Goal: Information Seeking & Learning: Learn about a topic

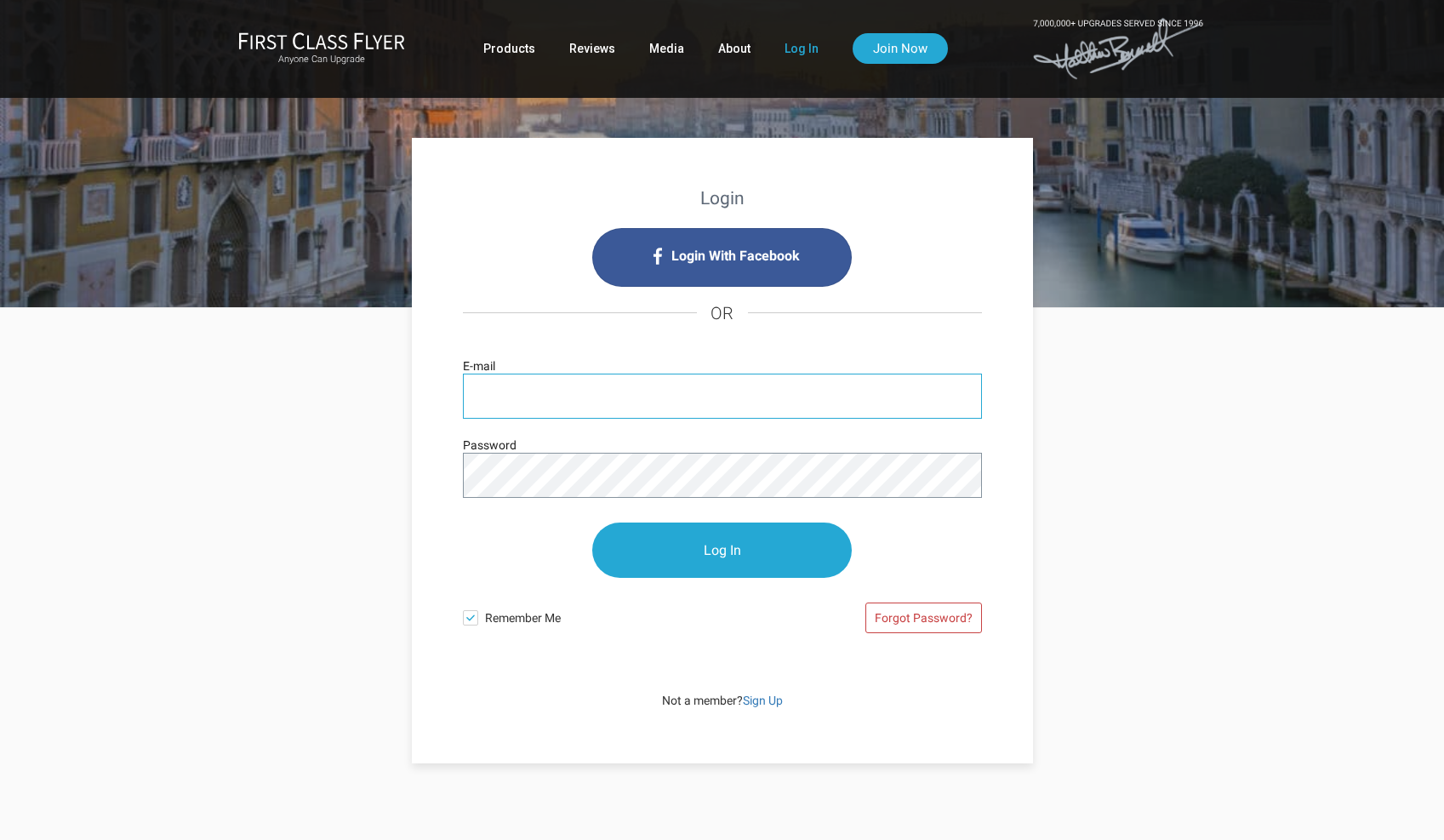
type input "[EMAIL_ADDRESS][DOMAIN_NAME]"
click at [722, 550] on input "Log In" at bounding box center [721, 550] width 259 height 56
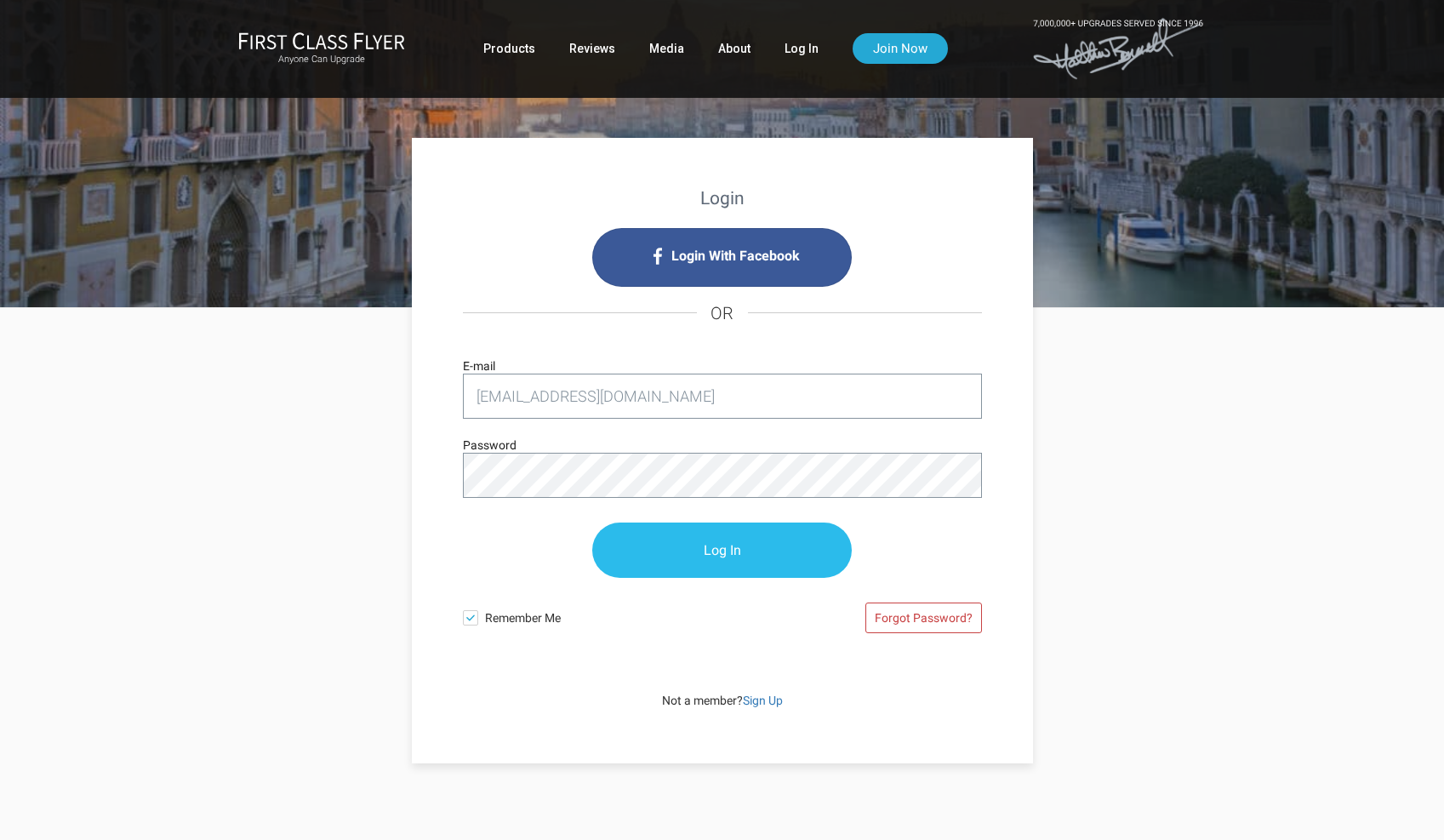
click at [664, 539] on input "Log In" at bounding box center [721, 550] width 259 height 56
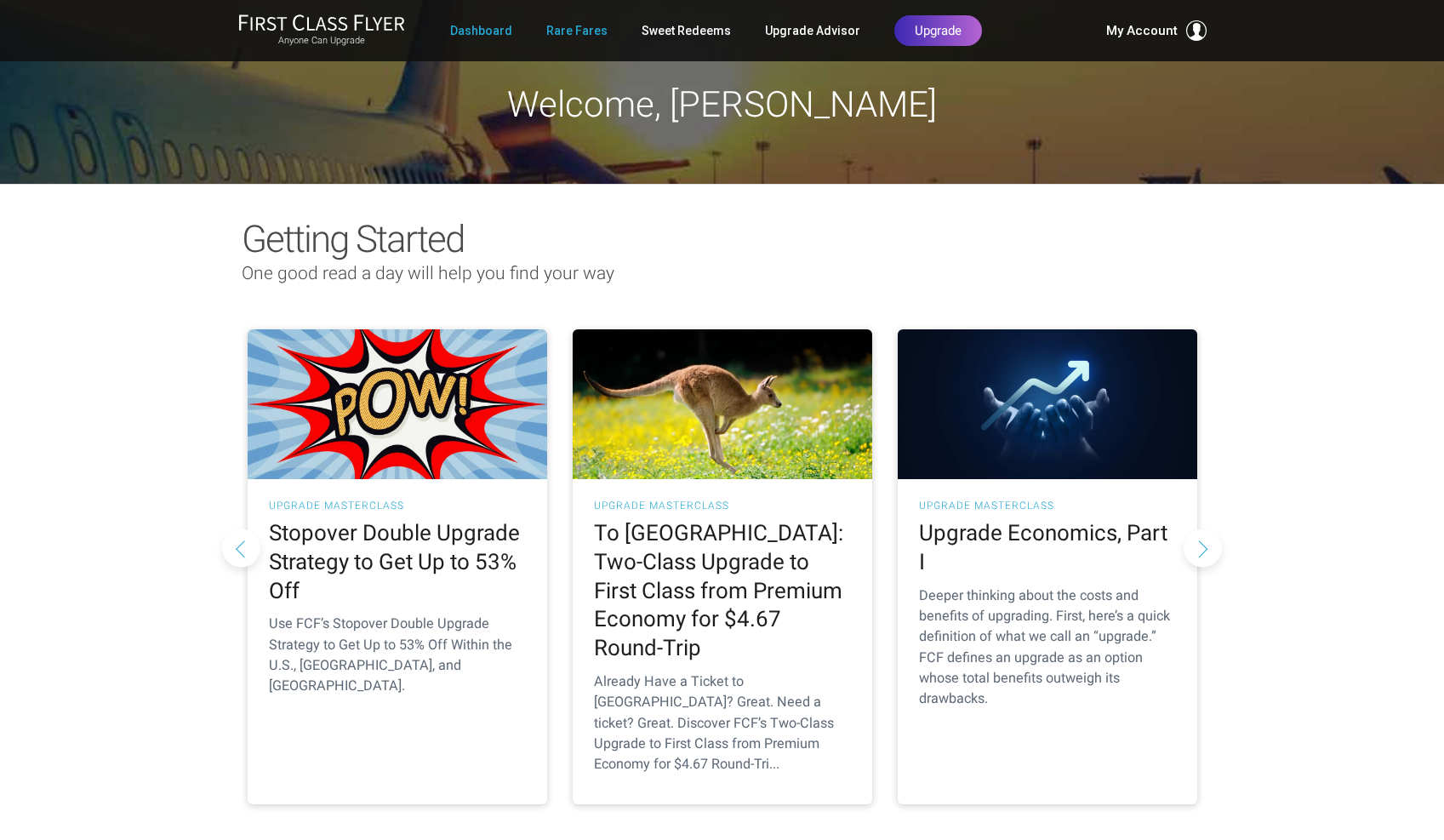
click at [588, 28] on link "Rare Fares" at bounding box center [577, 30] width 62 height 31
click at [565, 33] on link "Rare Fares" at bounding box center [577, 30] width 62 height 31
click at [1212, 528] on button "Next slide" at bounding box center [1203, 547] width 39 height 39
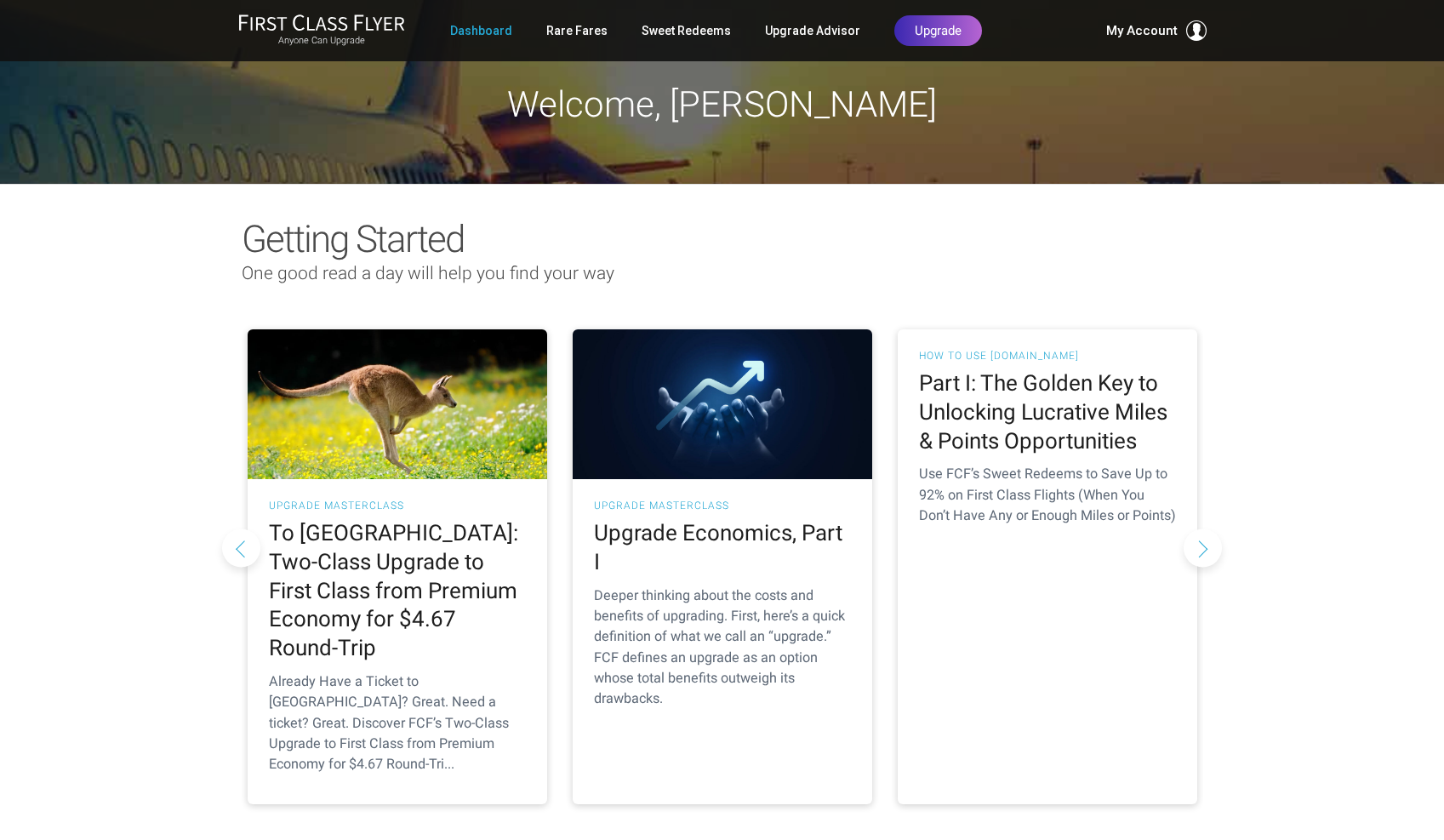
click at [1200, 528] on button "Next slide" at bounding box center [1203, 547] width 39 height 39
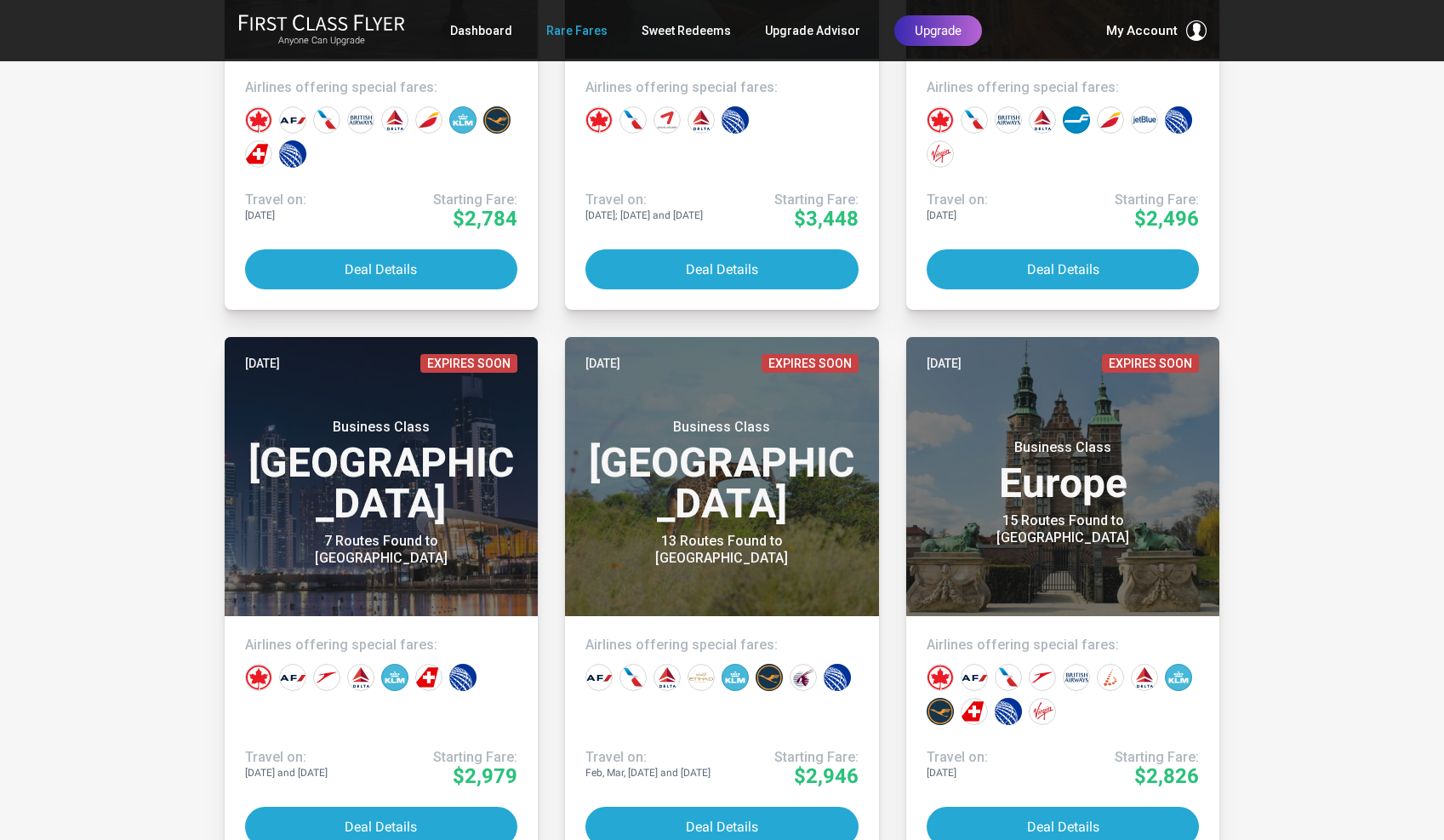
scroll to position [1788, 0]
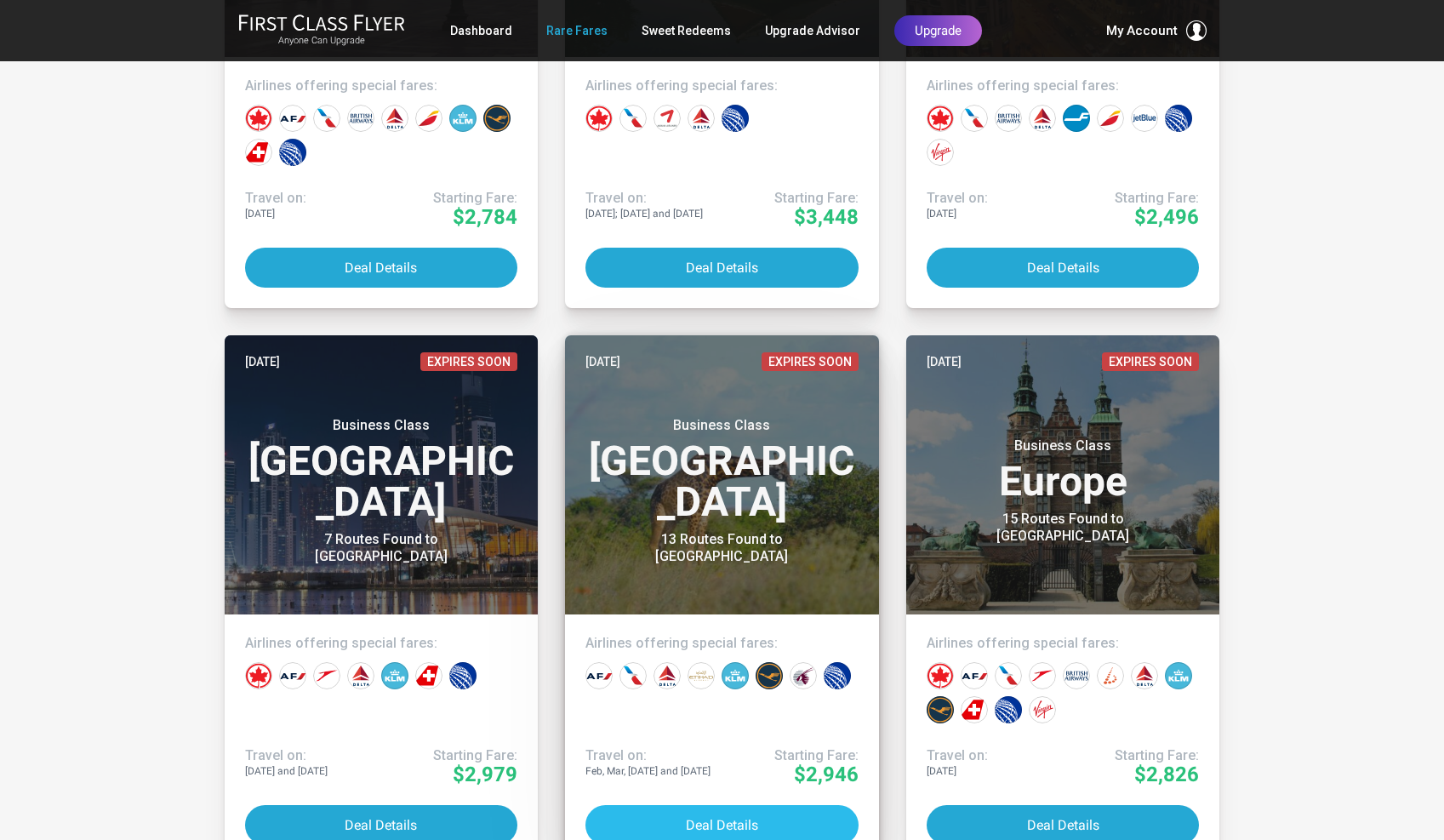
click at [762, 825] on button "Deal Details" at bounding box center [722, 825] width 273 height 40
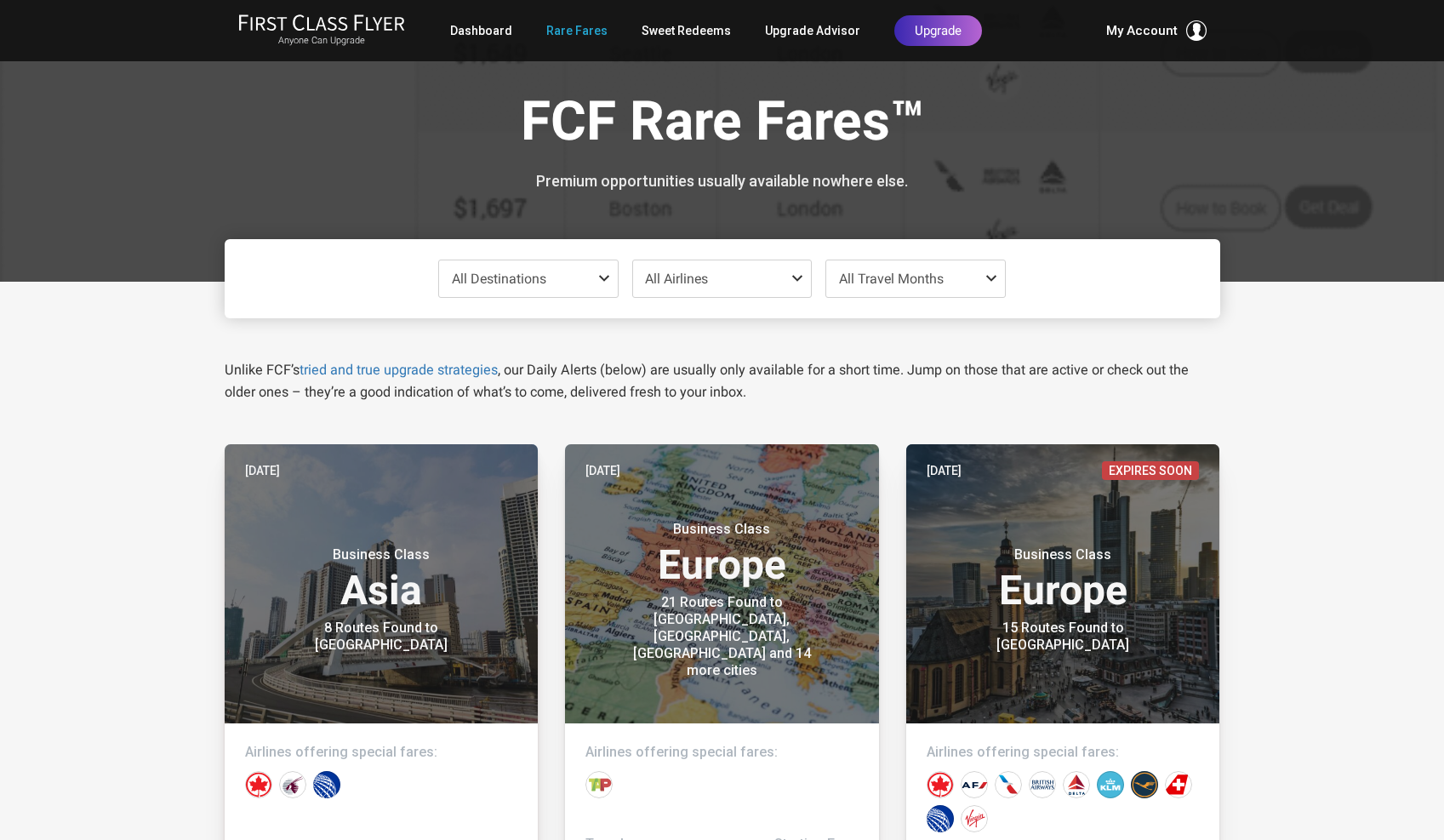
scroll to position [0, 0]
click at [492, 29] on link "Dashboard" at bounding box center [481, 30] width 63 height 31
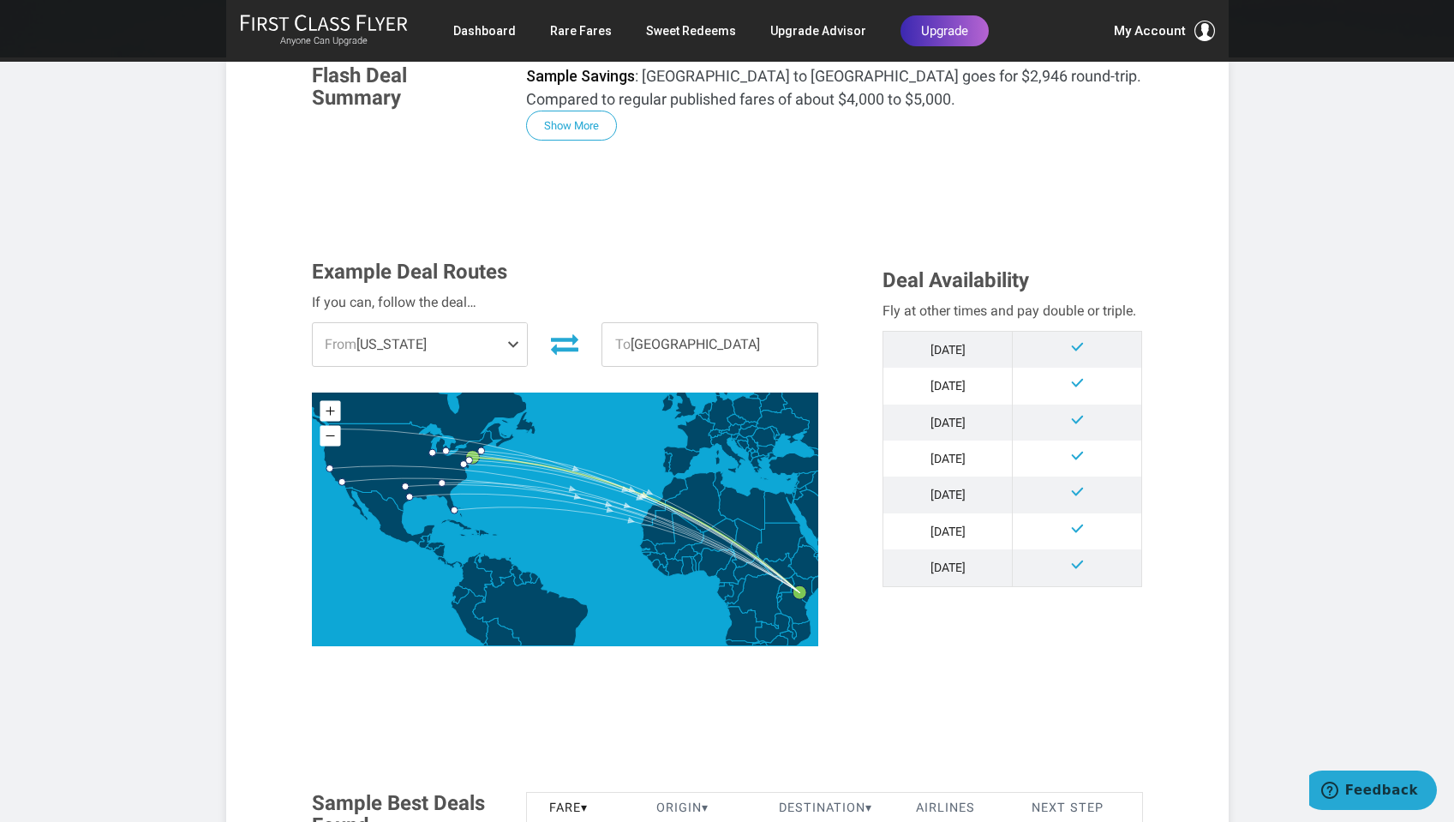
scroll to position [317, 0]
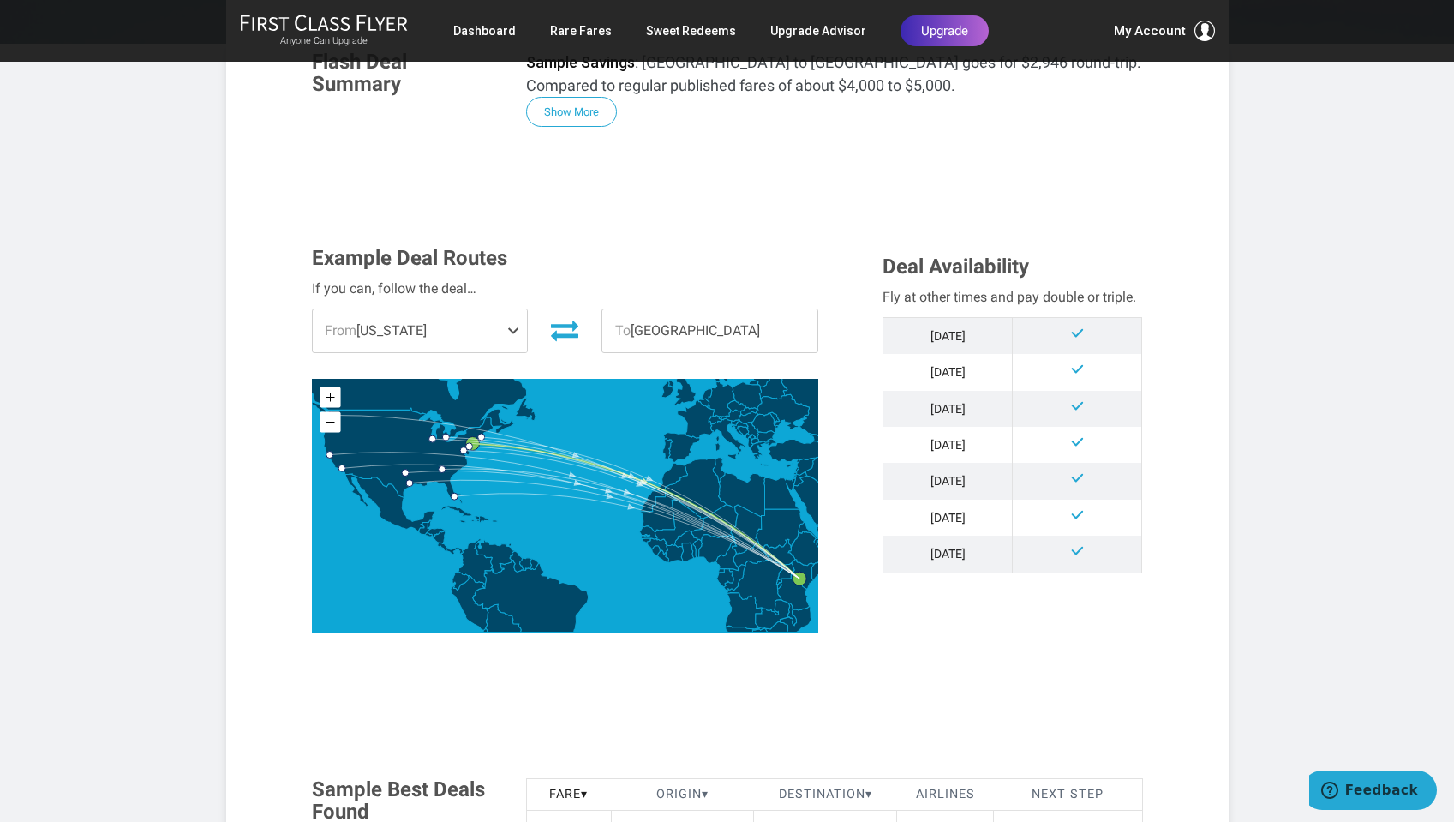
click at [514, 322] on span at bounding box center [517, 330] width 21 height 43
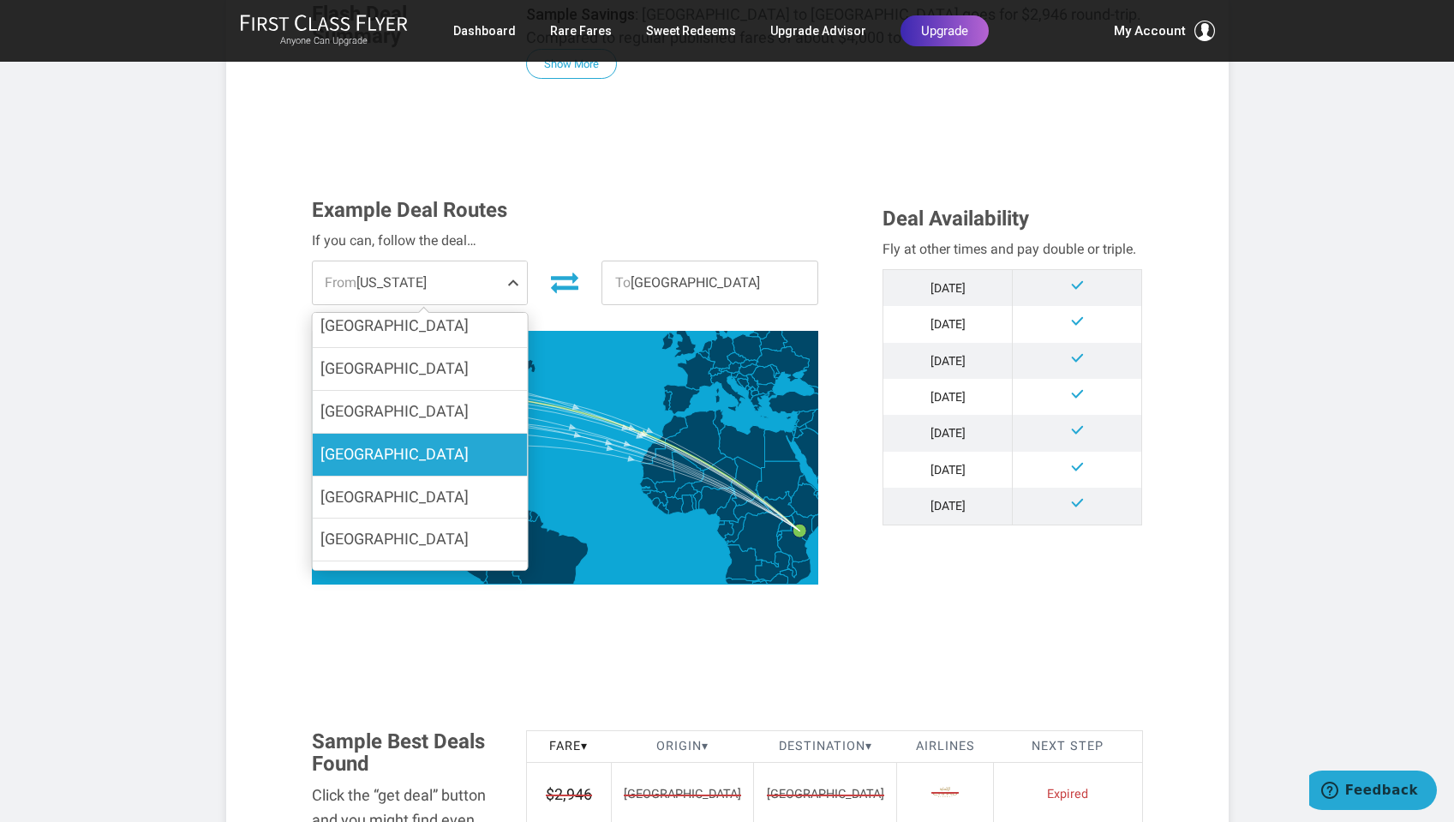
scroll to position [369, 0]
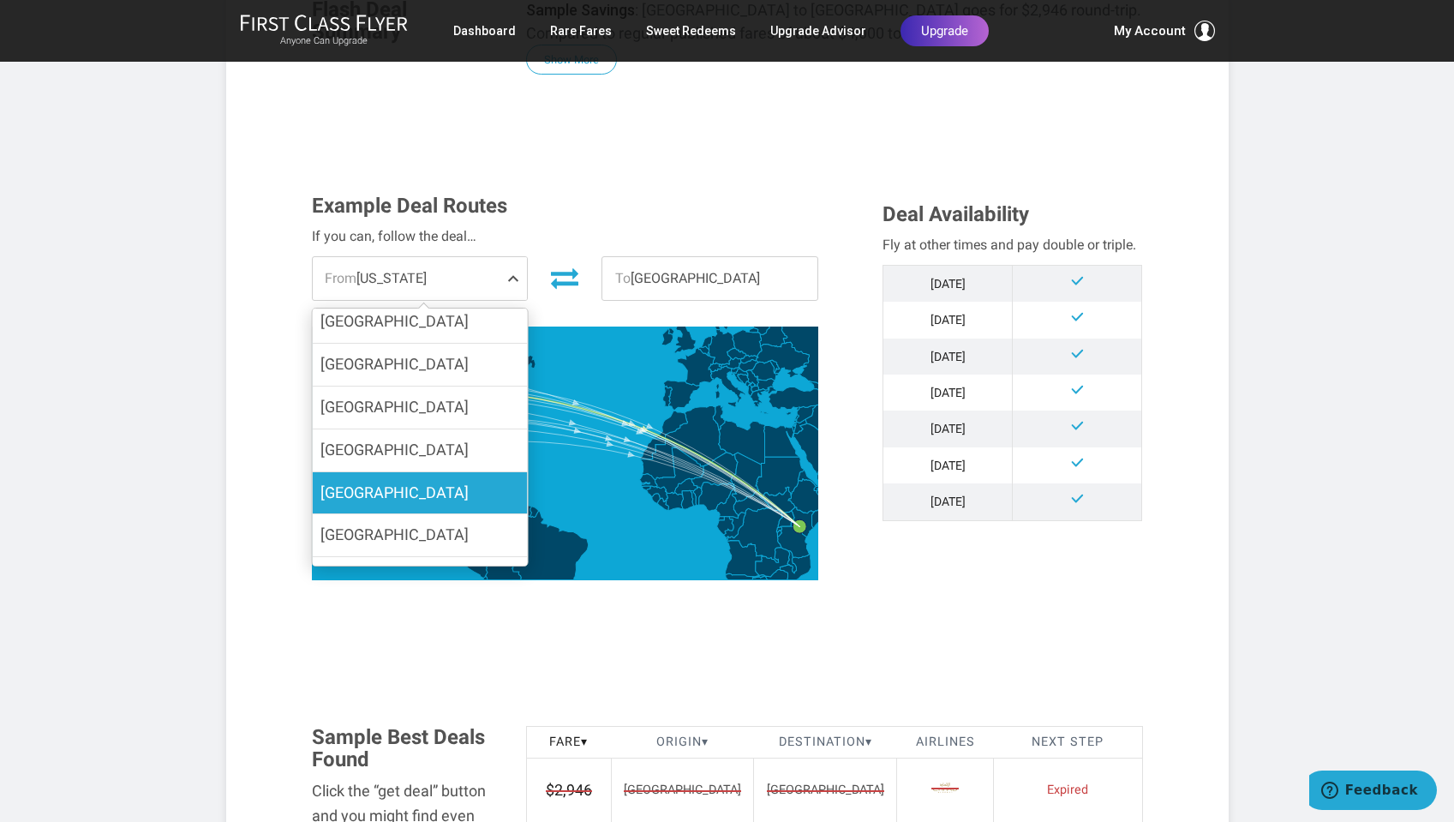
click at [369, 472] on label "[GEOGRAPHIC_DATA]" at bounding box center [419, 493] width 215 height 42
click at [0, 0] on input "[GEOGRAPHIC_DATA]" at bounding box center [0, 0] width 0 height 0
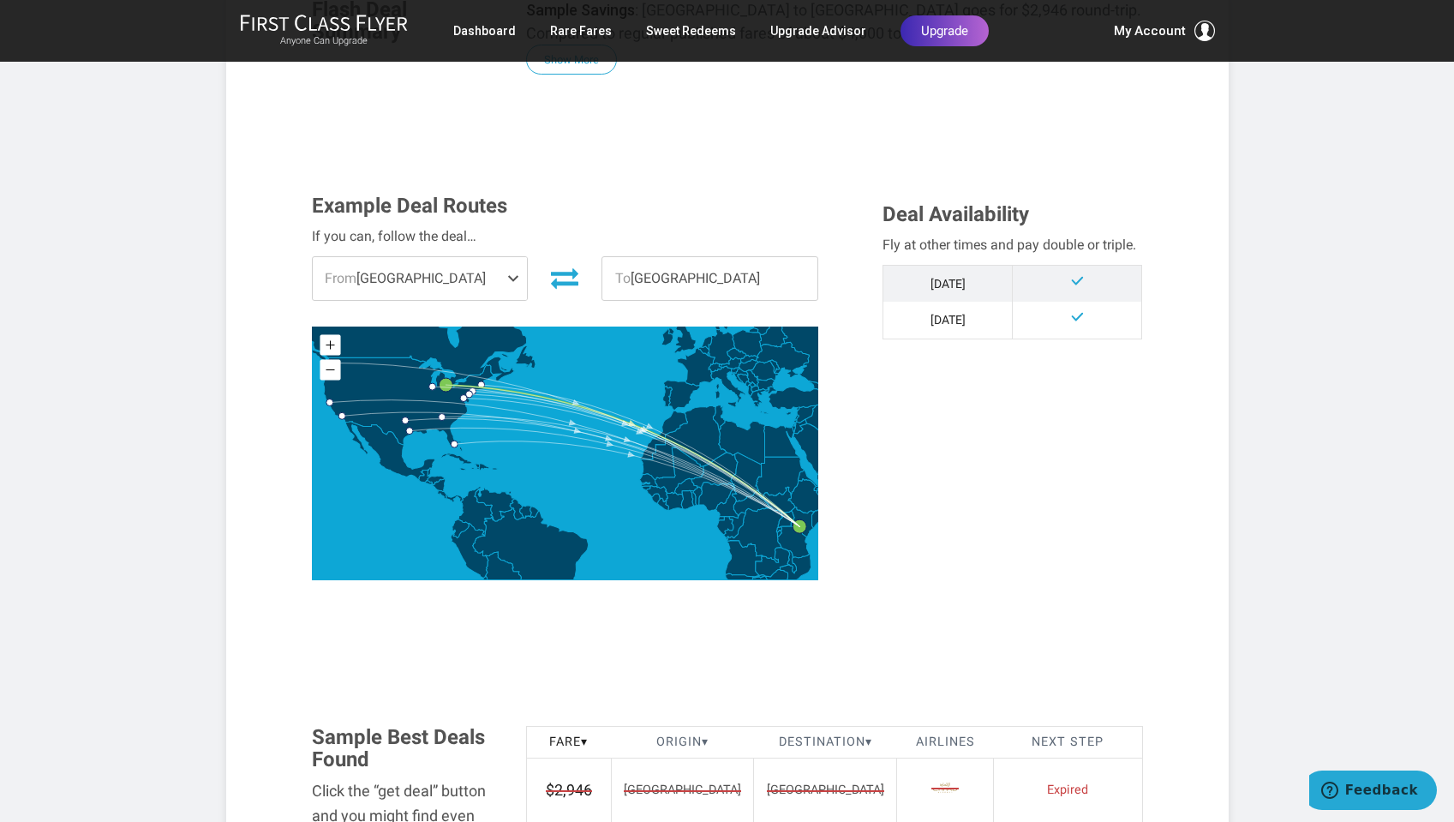
click at [503, 275] on span "From Detroit" at bounding box center [420, 278] width 215 height 43
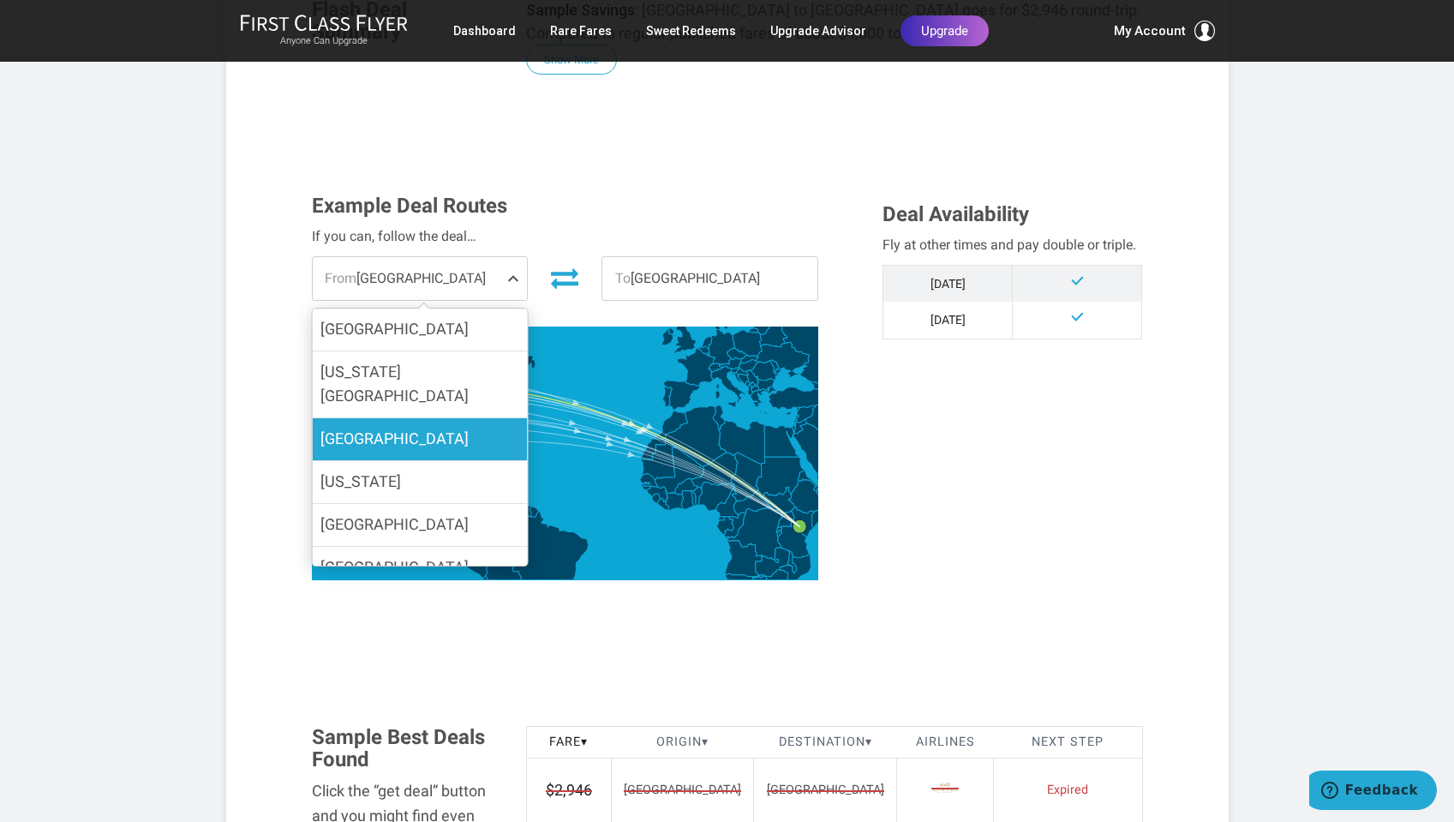
scroll to position [0, 0]
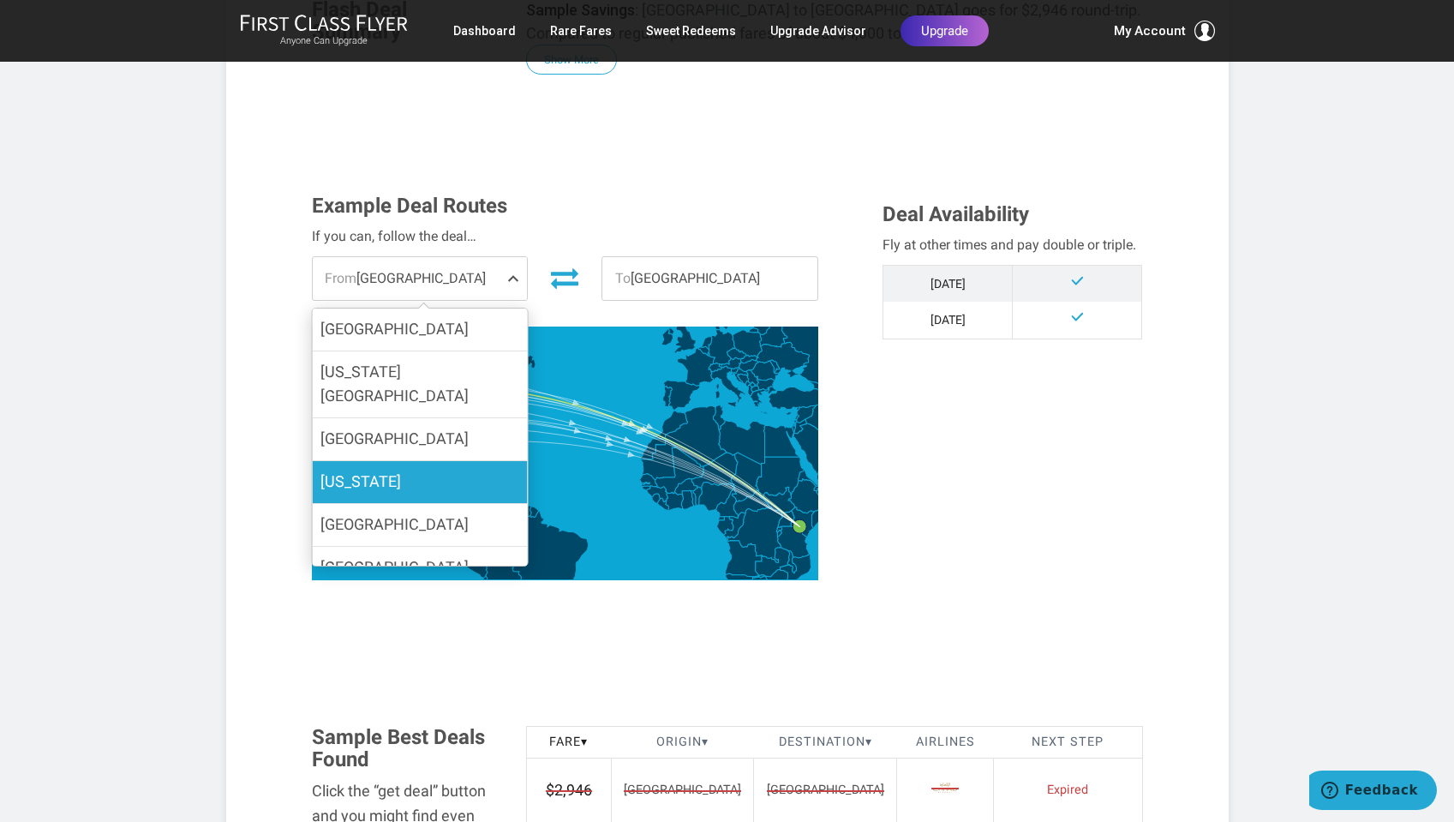
click at [395, 461] on label "New York" at bounding box center [419, 482] width 215 height 42
click at [0, 0] on input "New York" at bounding box center [0, 0] width 0 height 0
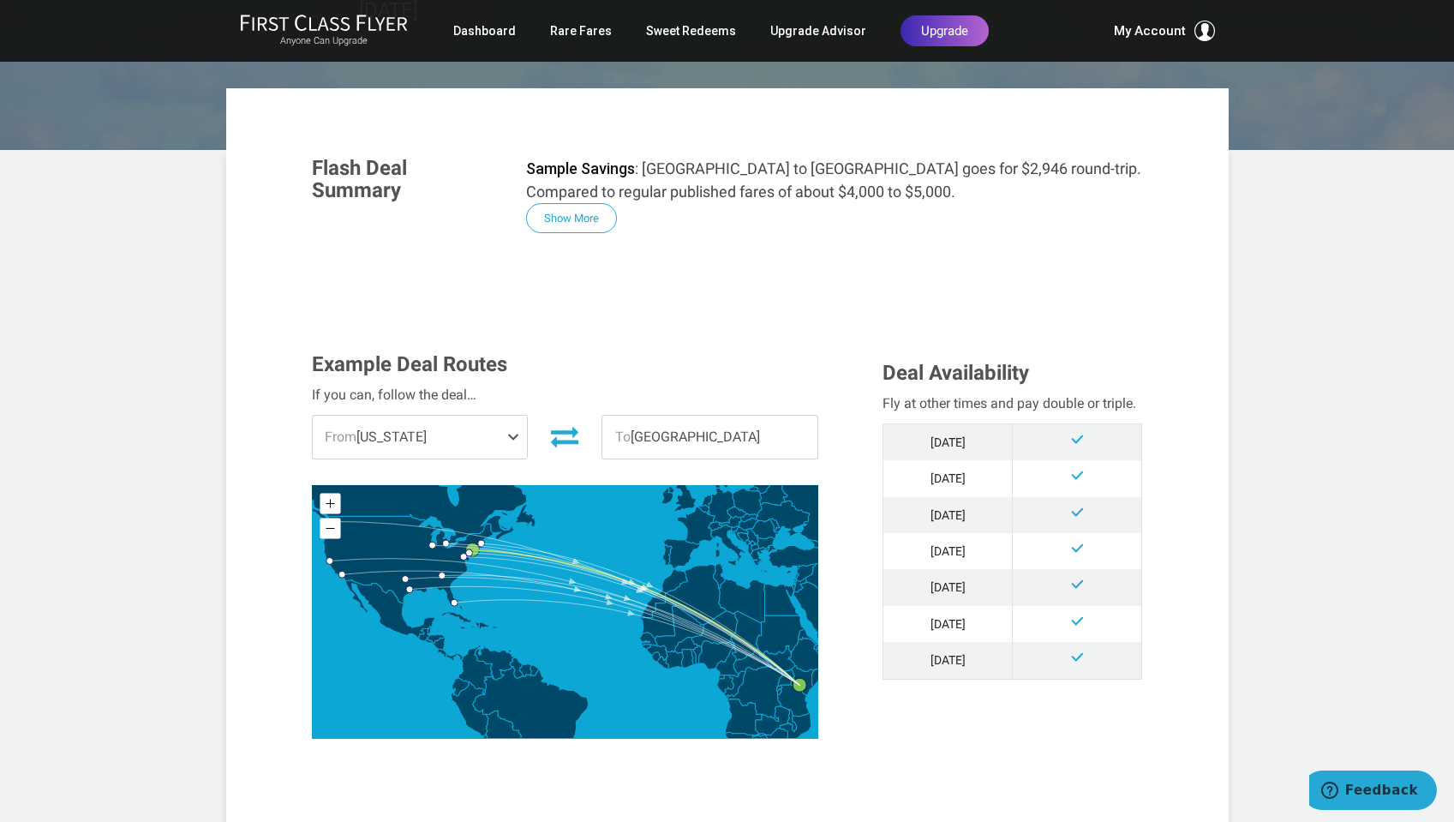
scroll to position [206, 0]
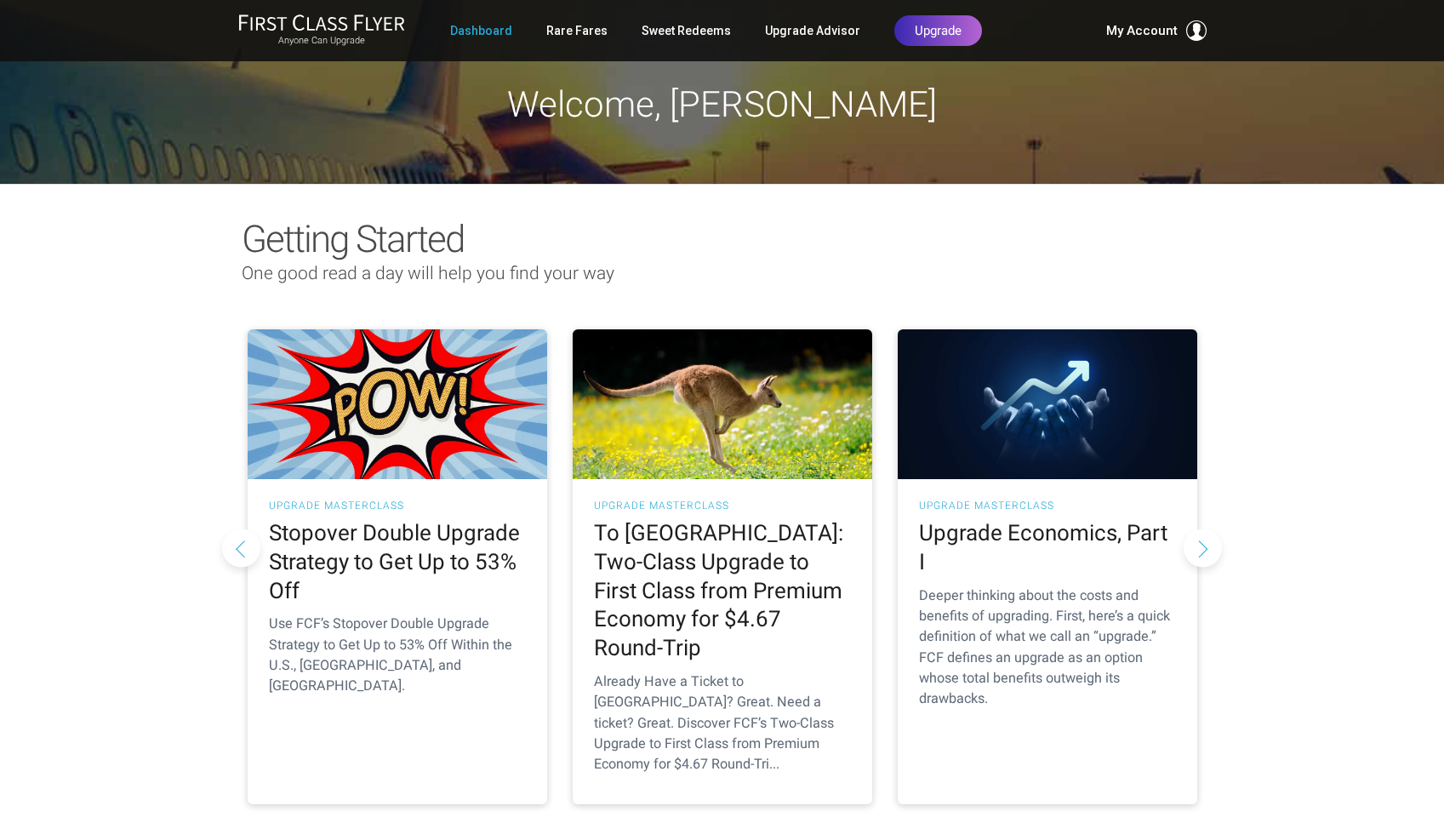
click at [1202, 528] on button "Next slide" at bounding box center [1203, 547] width 39 height 39
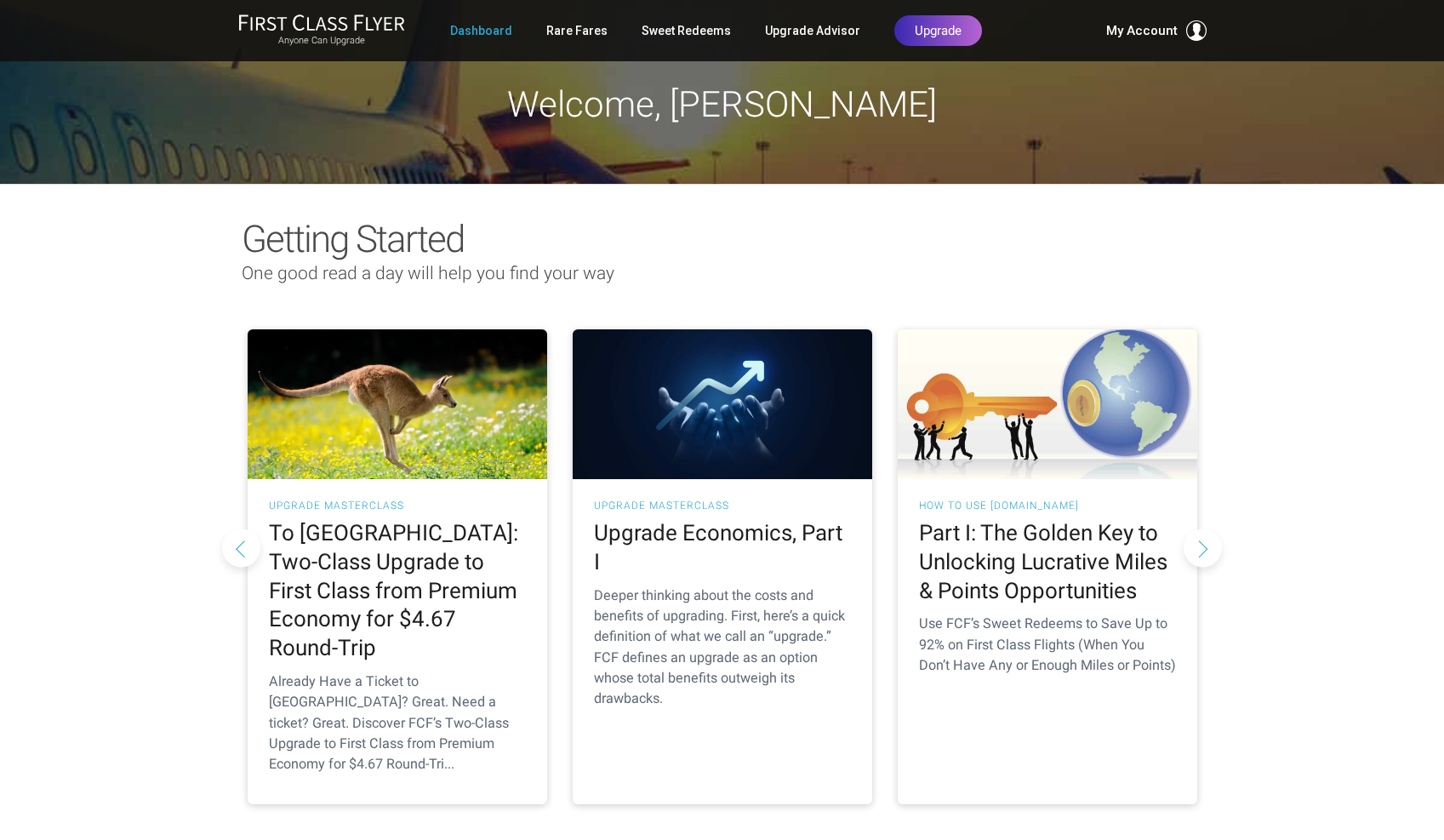
click at [1202, 528] on button "Next slide" at bounding box center [1203, 547] width 39 height 39
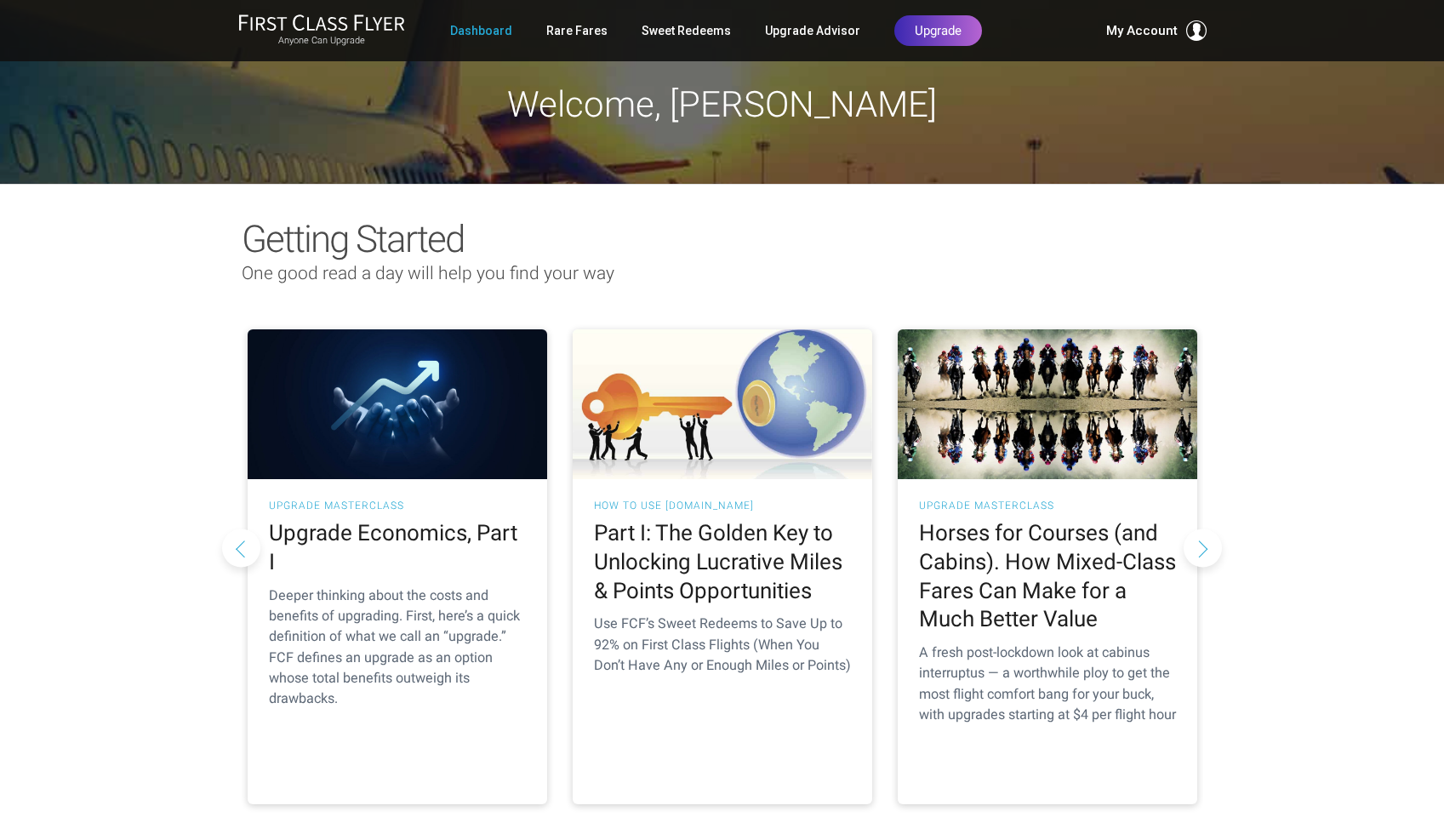
click at [1202, 528] on button "Next slide" at bounding box center [1203, 547] width 39 height 39
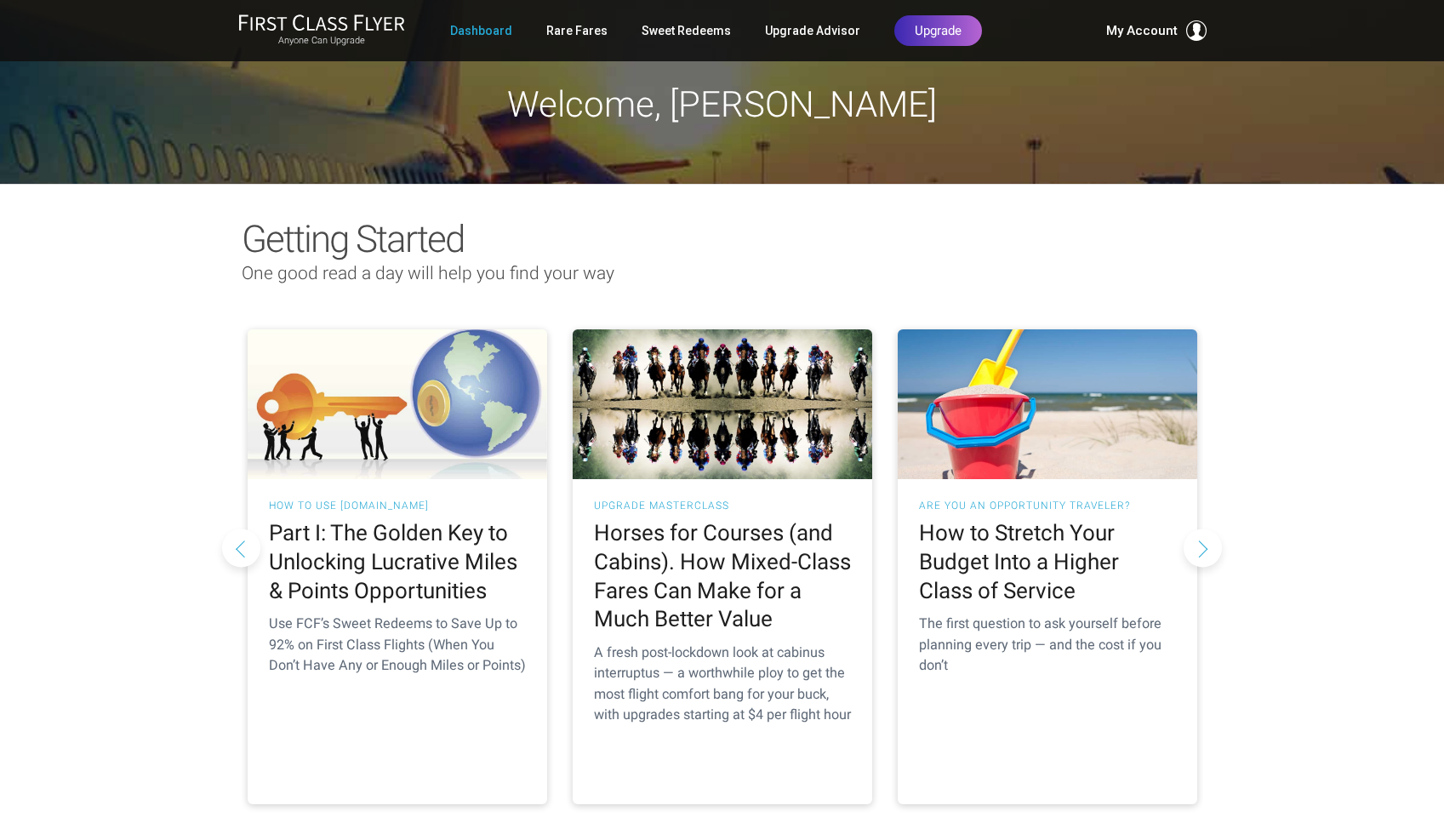
scroll to position [1, 0]
drag, startPoint x: 1200, startPoint y: 531, endPoint x: 1210, endPoint y: 531, distance: 10.0
click at [1205, 531] on button "Next slide" at bounding box center [1203, 546] width 39 height 39
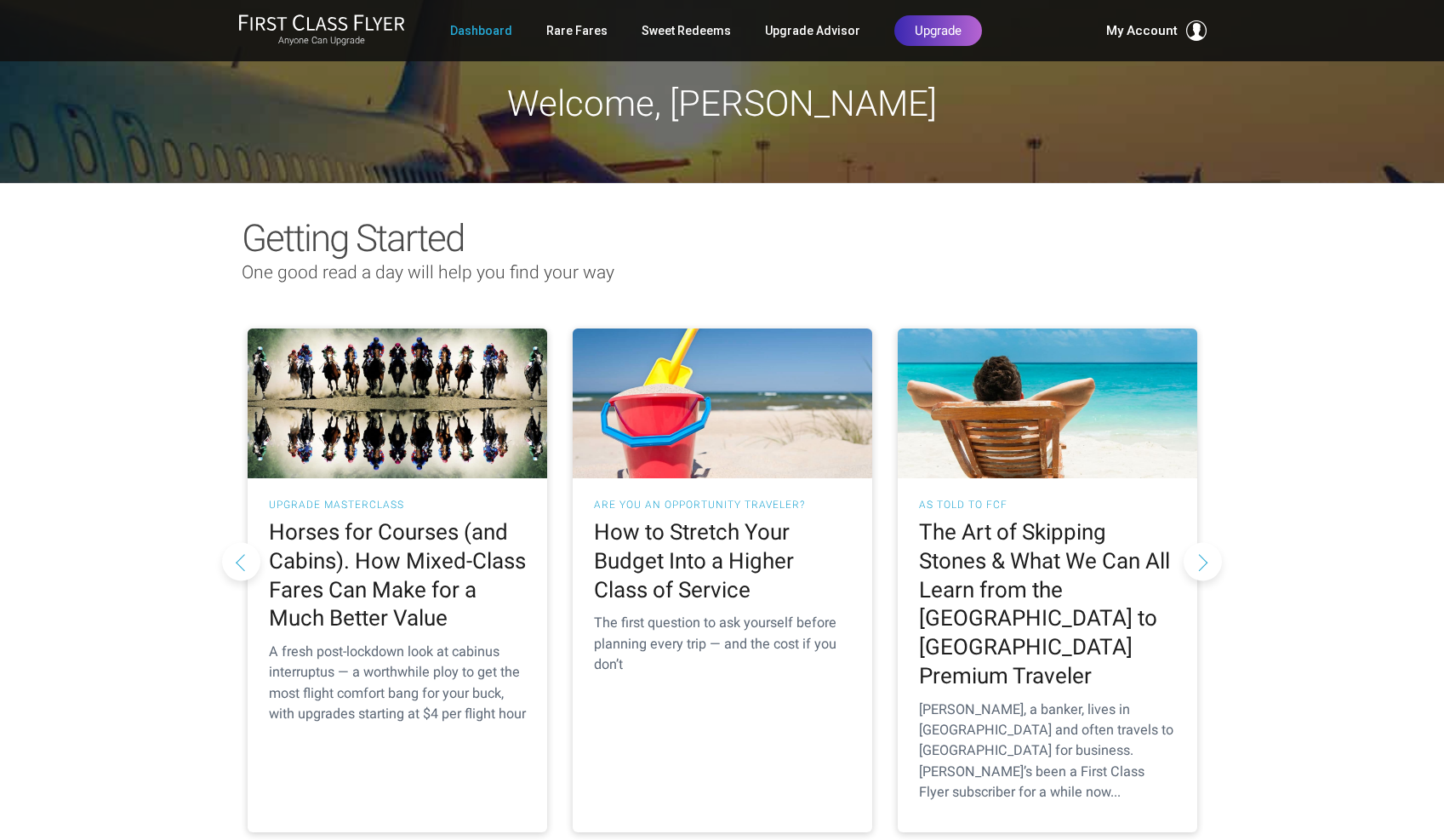
click at [1205, 542] on button "Next slide" at bounding box center [1203, 561] width 39 height 39
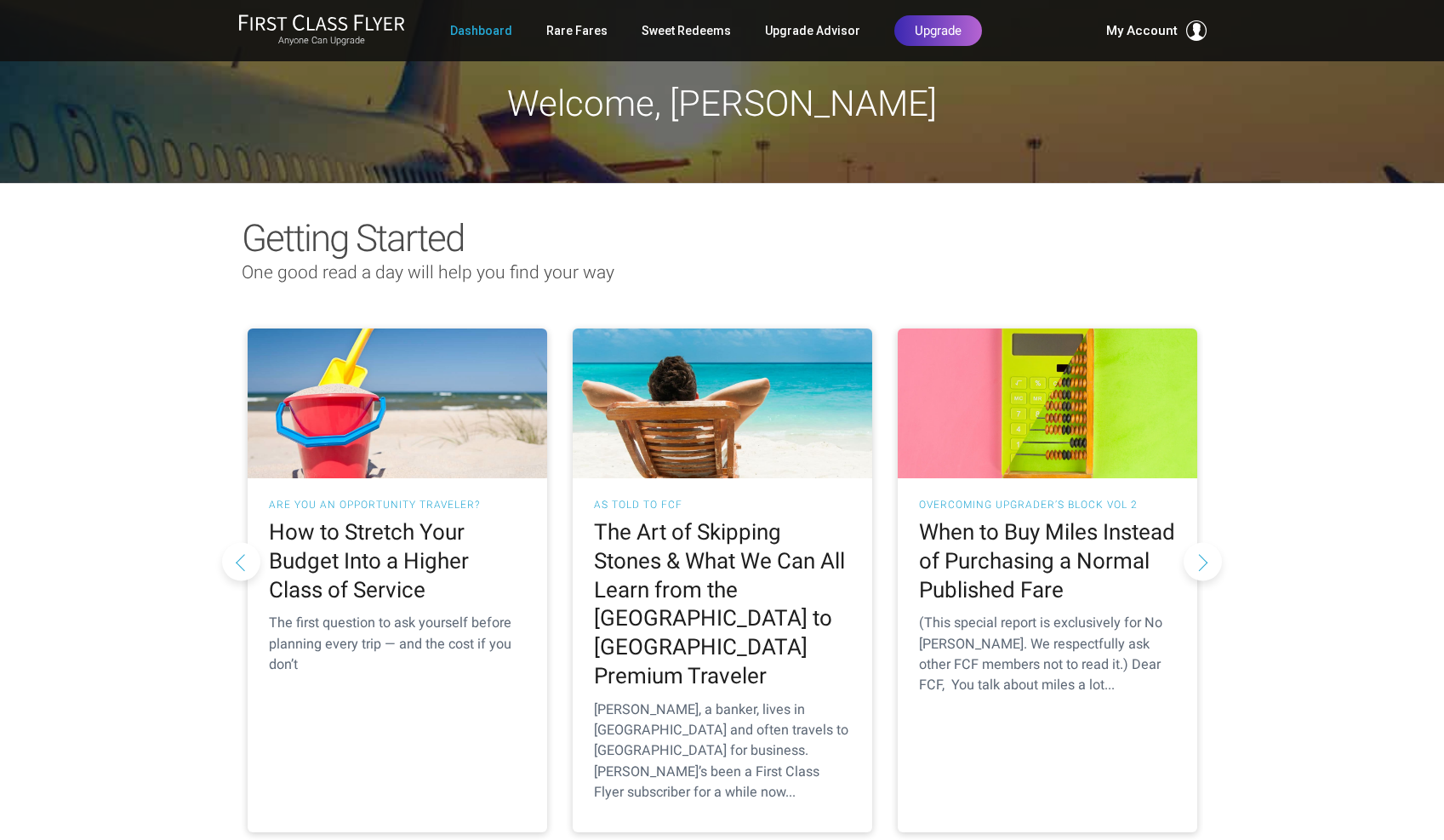
click at [1205, 542] on button "Next slide" at bounding box center [1203, 561] width 39 height 39
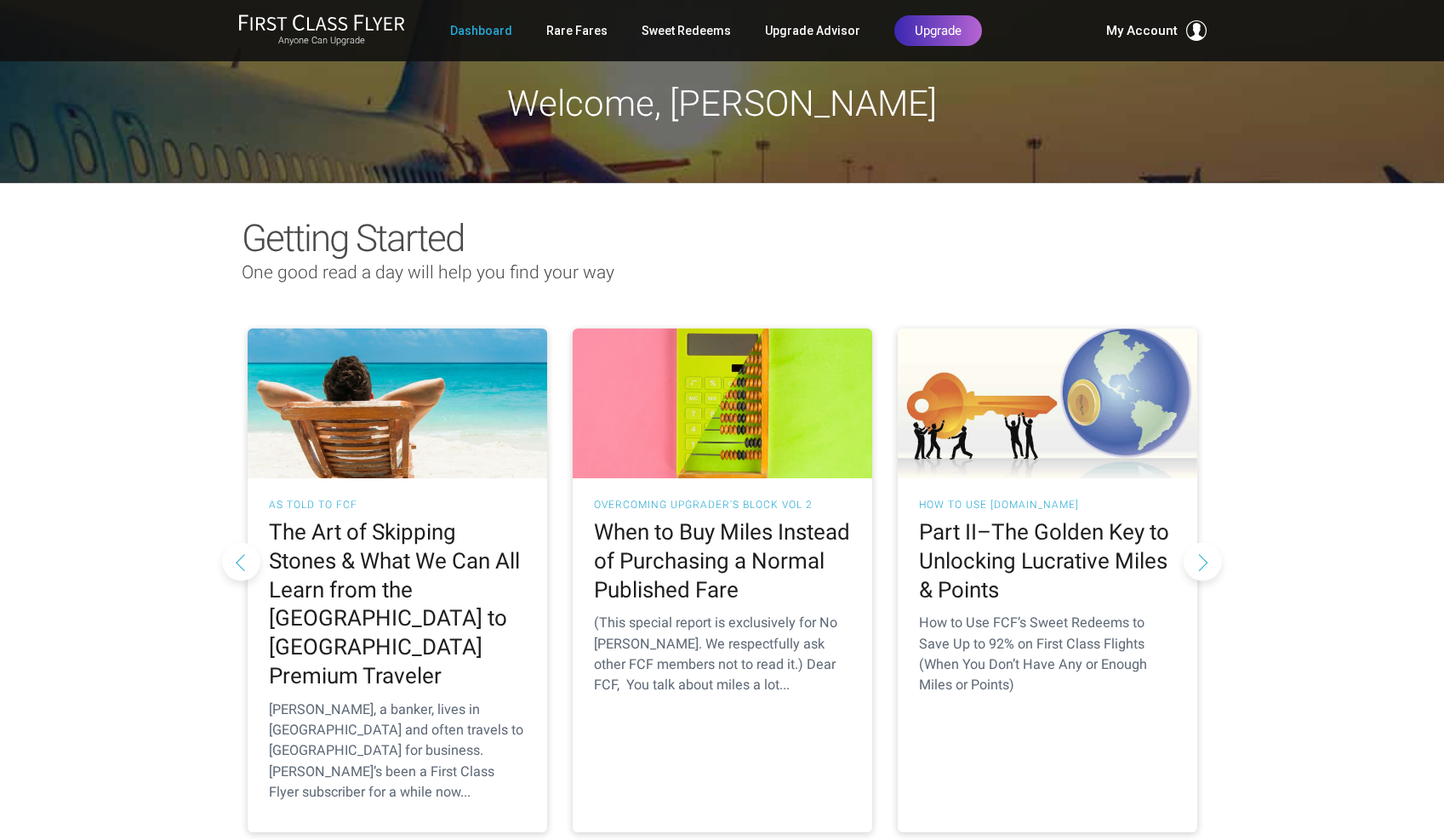
click at [1205, 542] on button "Next slide" at bounding box center [1203, 561] width 39 height 39
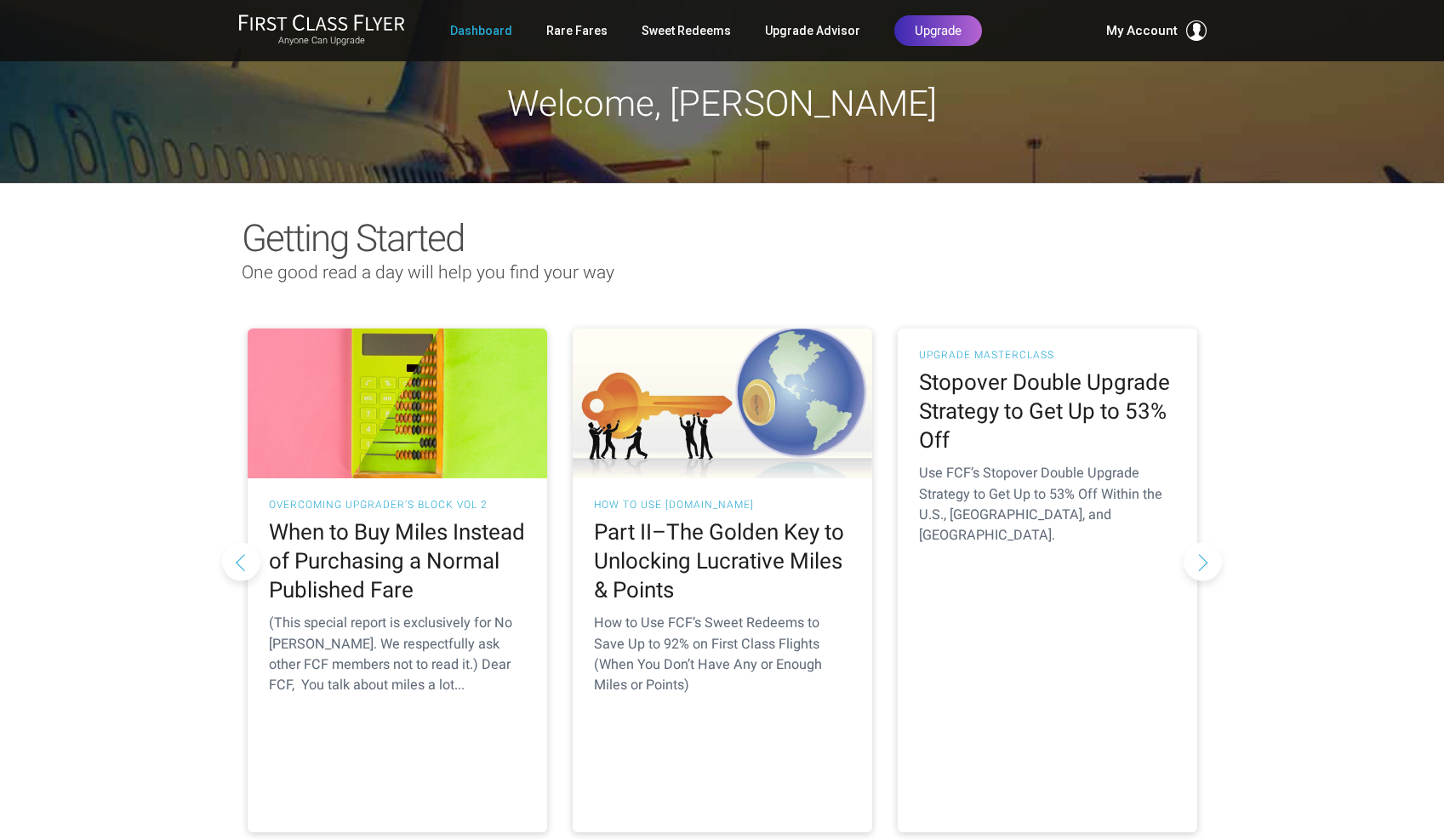
click at [1205, 542] on button "Next slide" at bounding box center [1203, 561] width 39 height 39
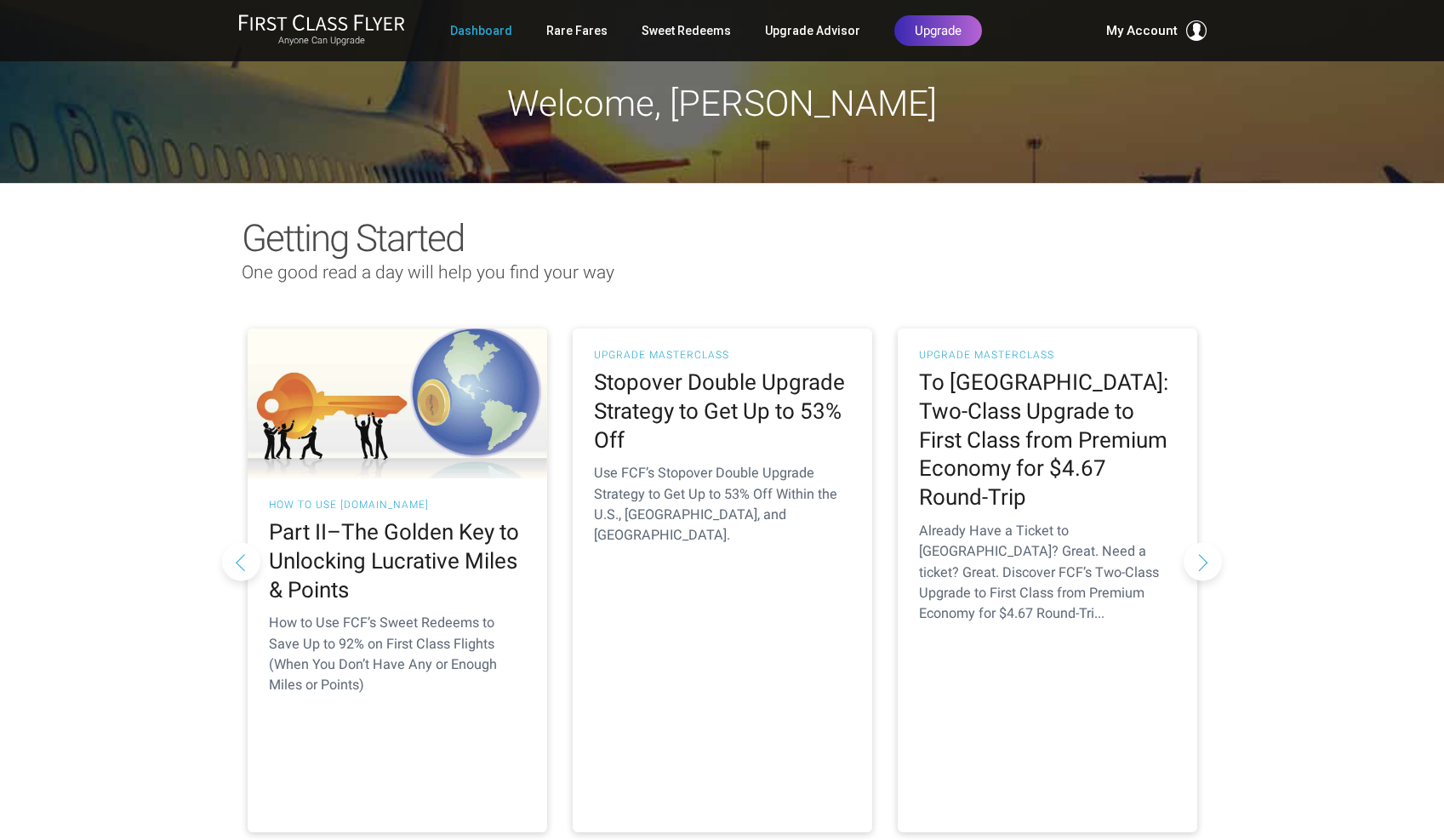
click at [1205, 542] on button "Next slide" at bounding box center [1203, 561] width 39 height 39
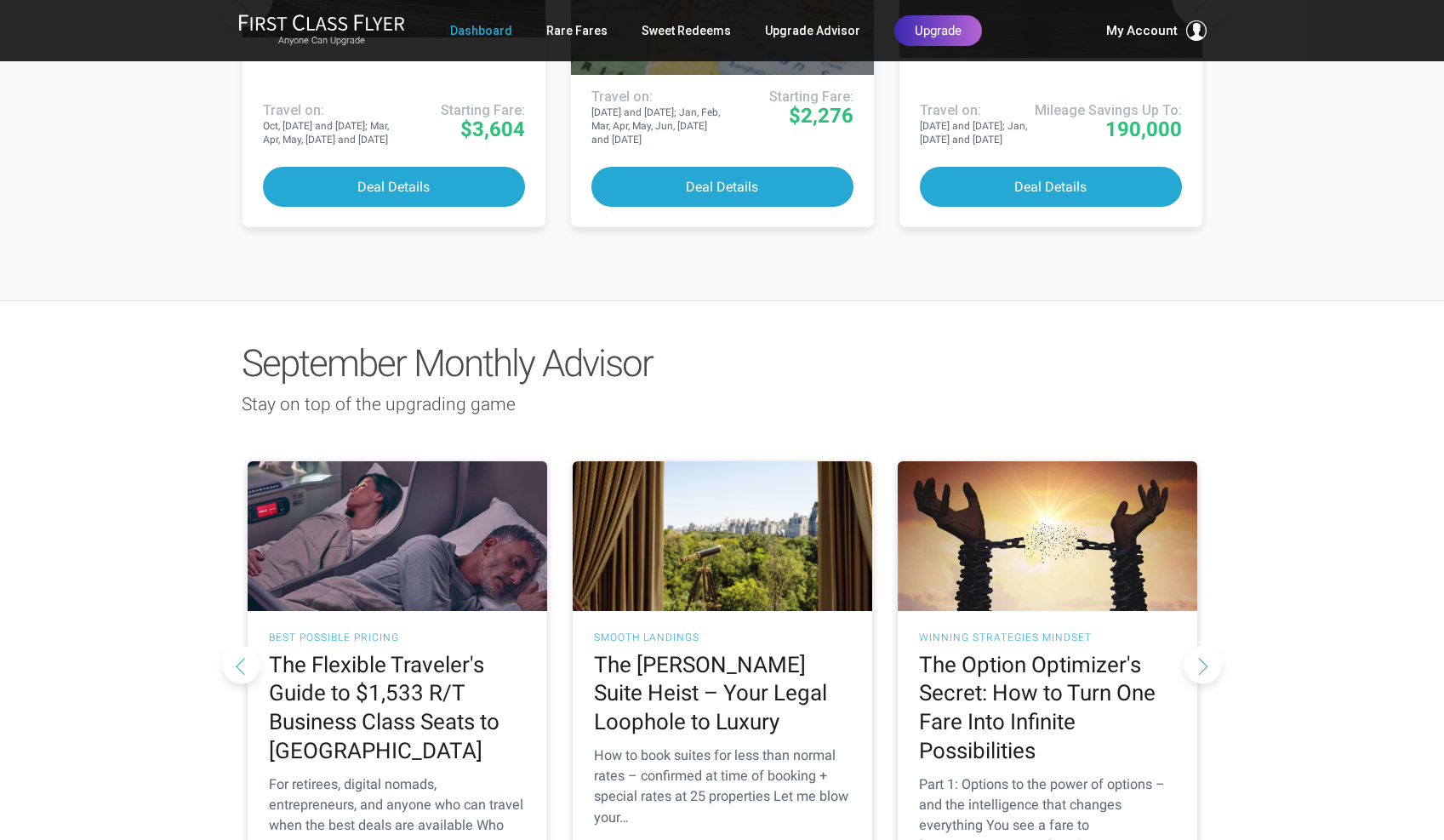
scroll to position [1305, 0]
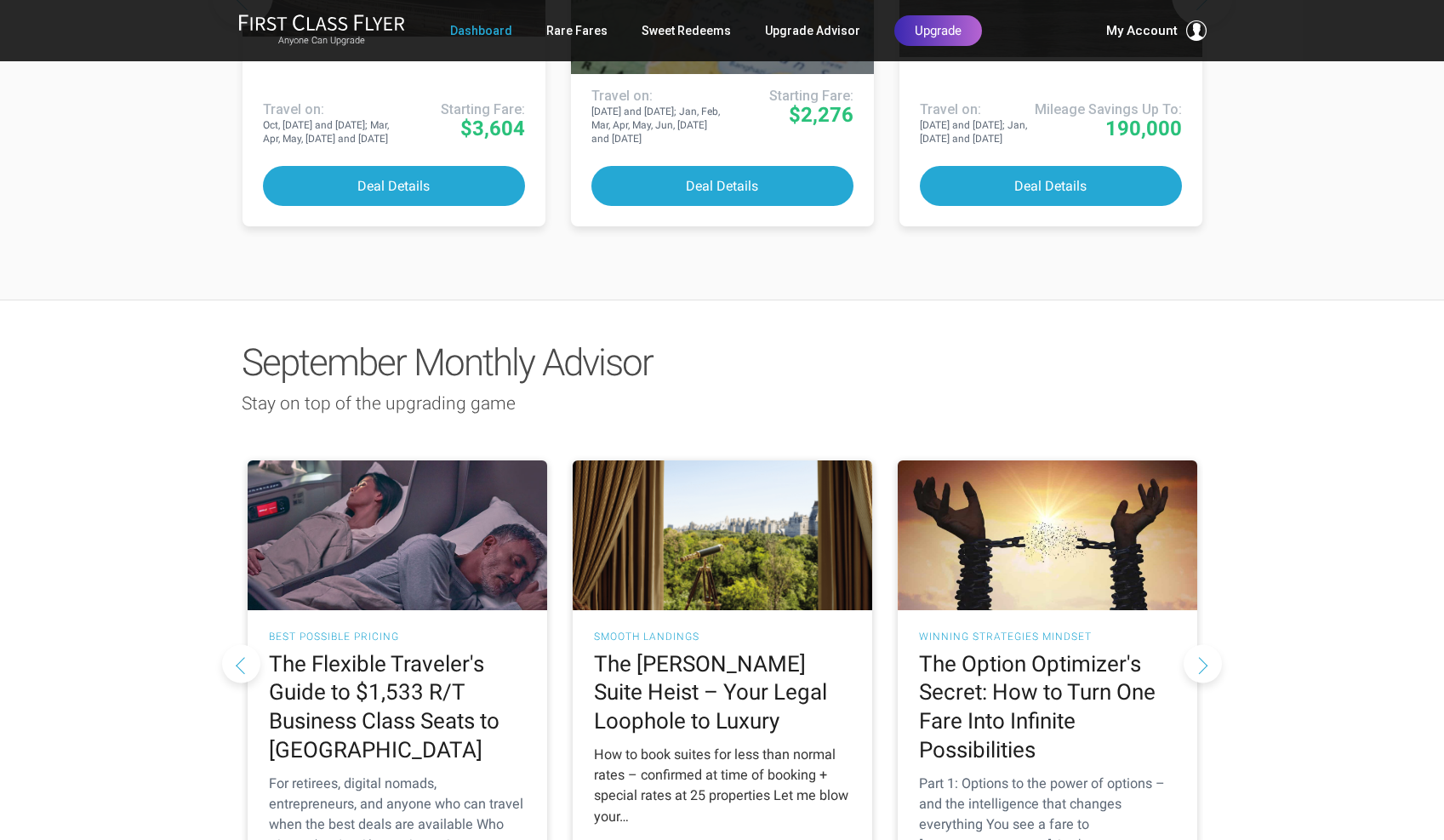
click at [735, 650] on h2 "The [PERSON_NAME] Suite Heist – Your Legal Loophole to Luxury" at bounding box center [722, 693] width 257 height 86
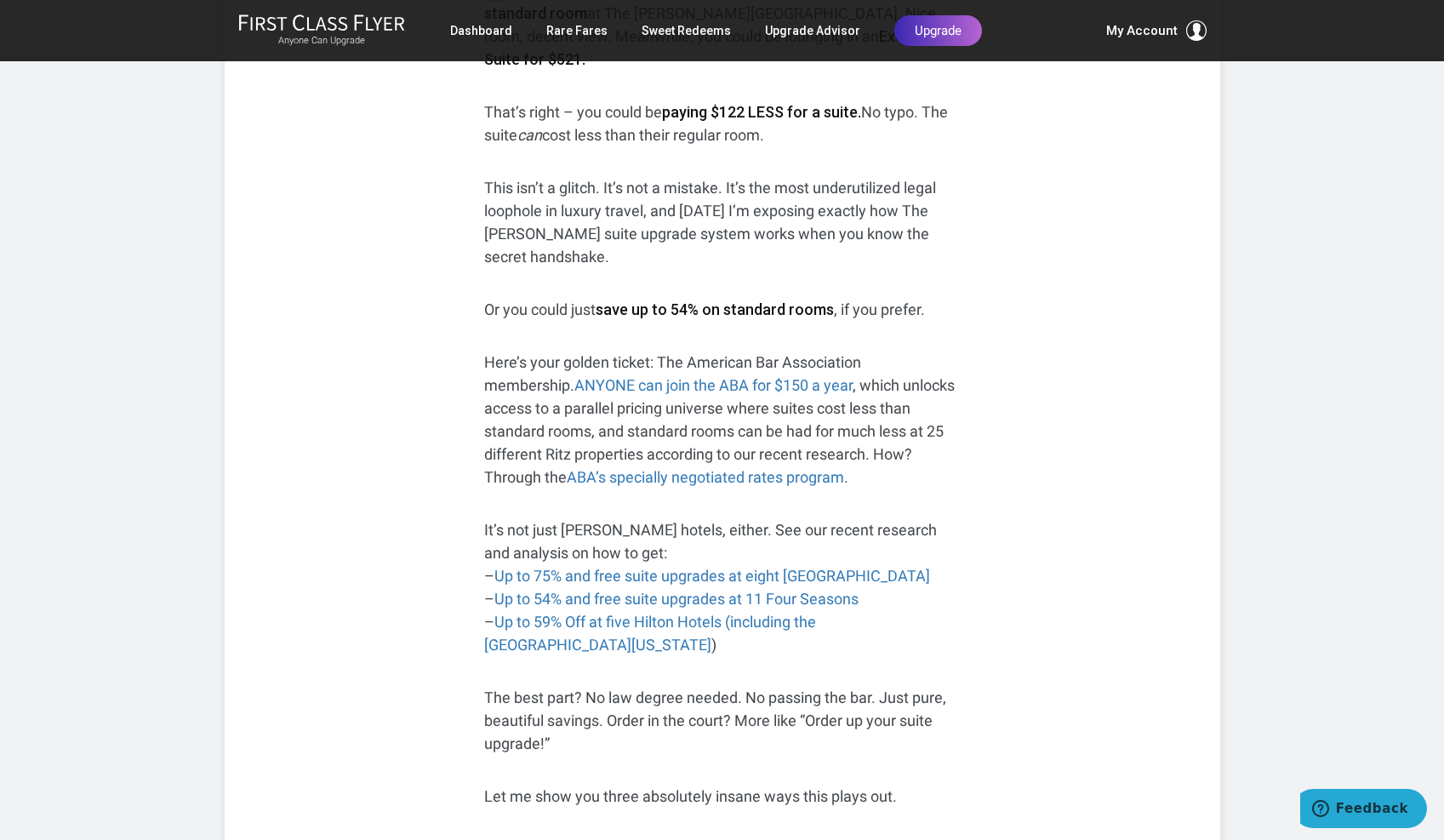
scroll to position [510, 0]
click at [700, 567] on link "Up to 75% and free suite upgrades at eight [GEOGRAPHIC_DATA]" at bounding box center [712, 576] width 436 height 18
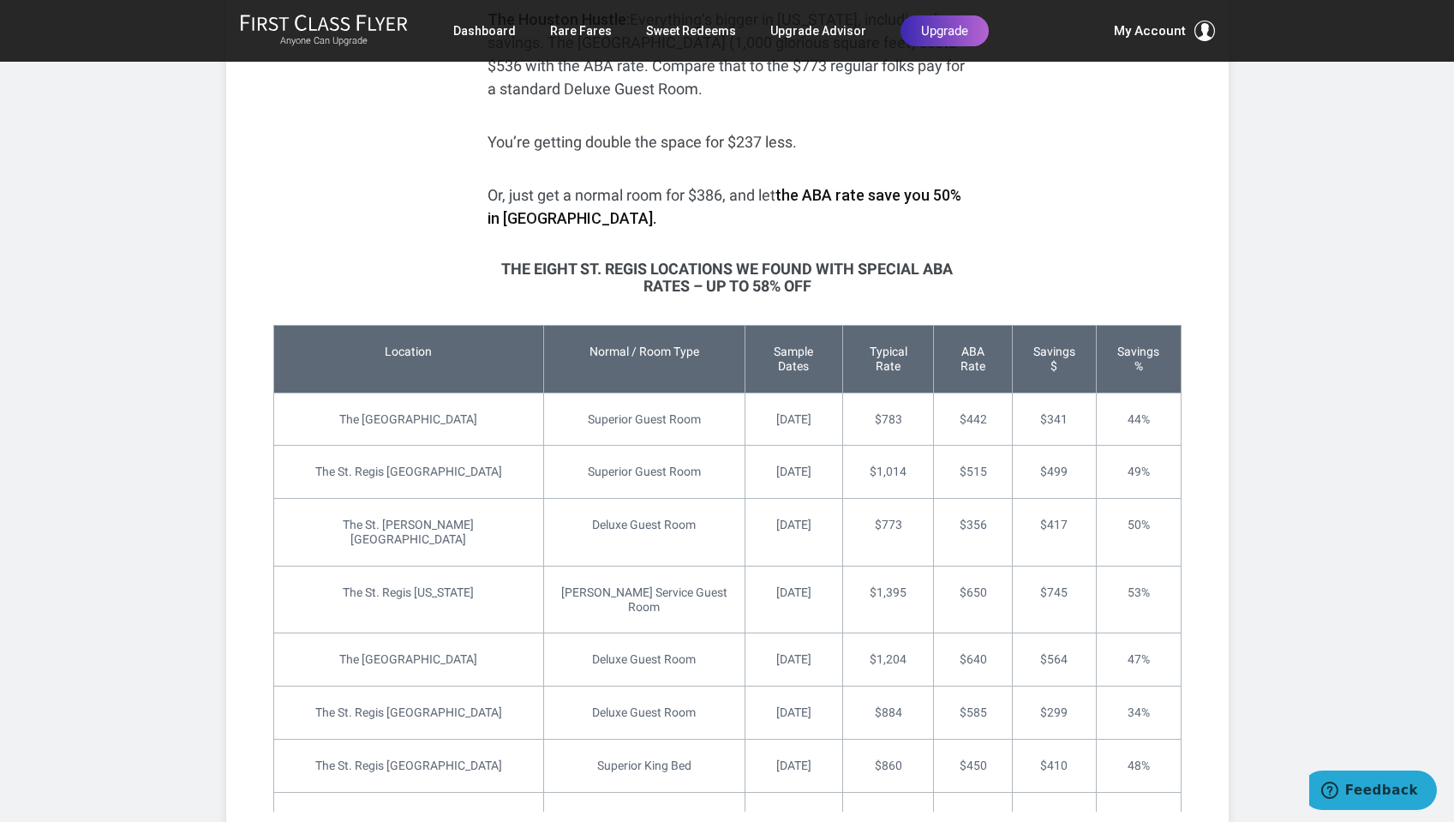
scroll to position [2519, 0]
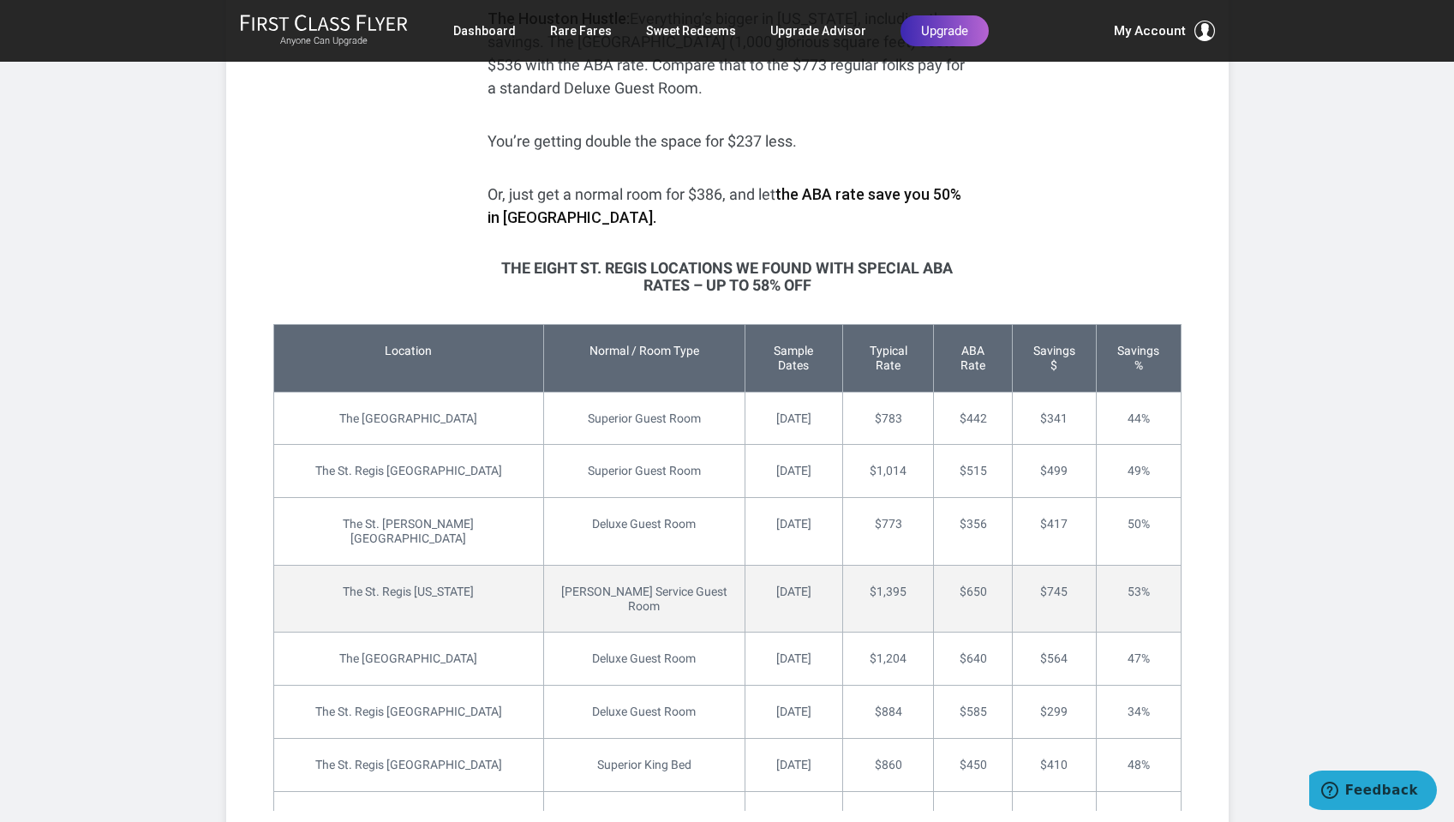
click at [614, 565] on td "Butler Service Guest Room" at bounding box center [643, 599] width 201 height 68
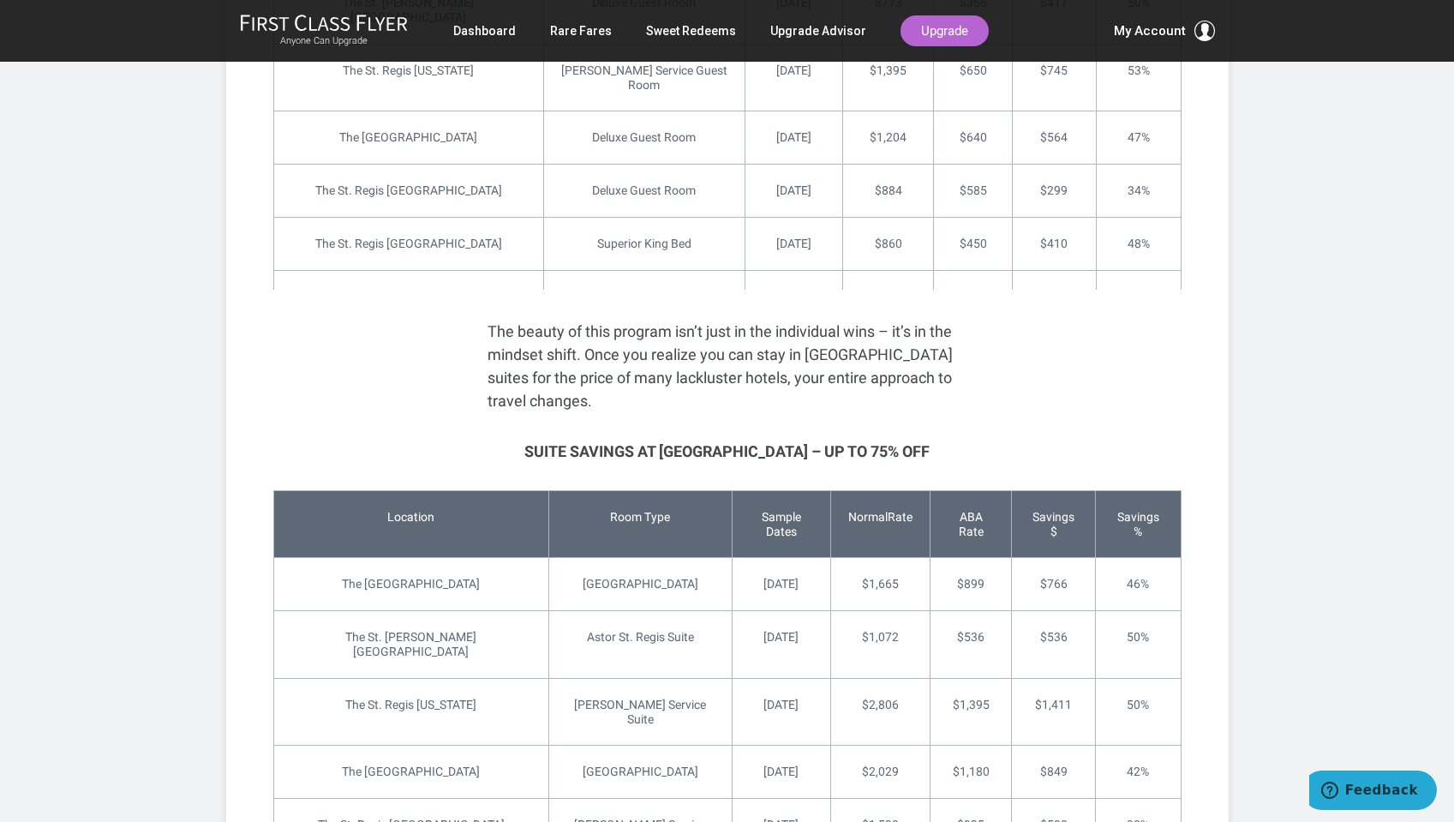
scroll to position [2844, 0]
